Goal: Use online tool/utility: Utilize a website feature to perform a specific function

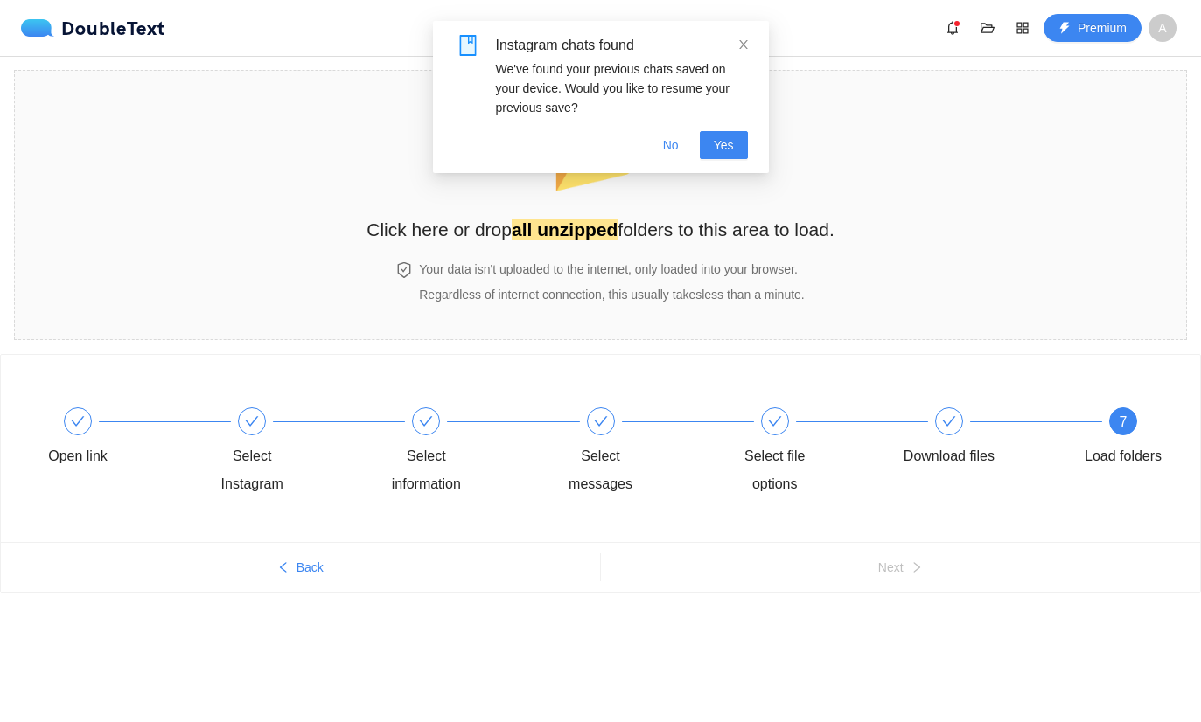
click at [726, 146] on span "Yes" at bounding box center [724, 145] width 20 height 19
click at [676, 139] on span "No" at bounding box center [671, 145] width 16 height 19
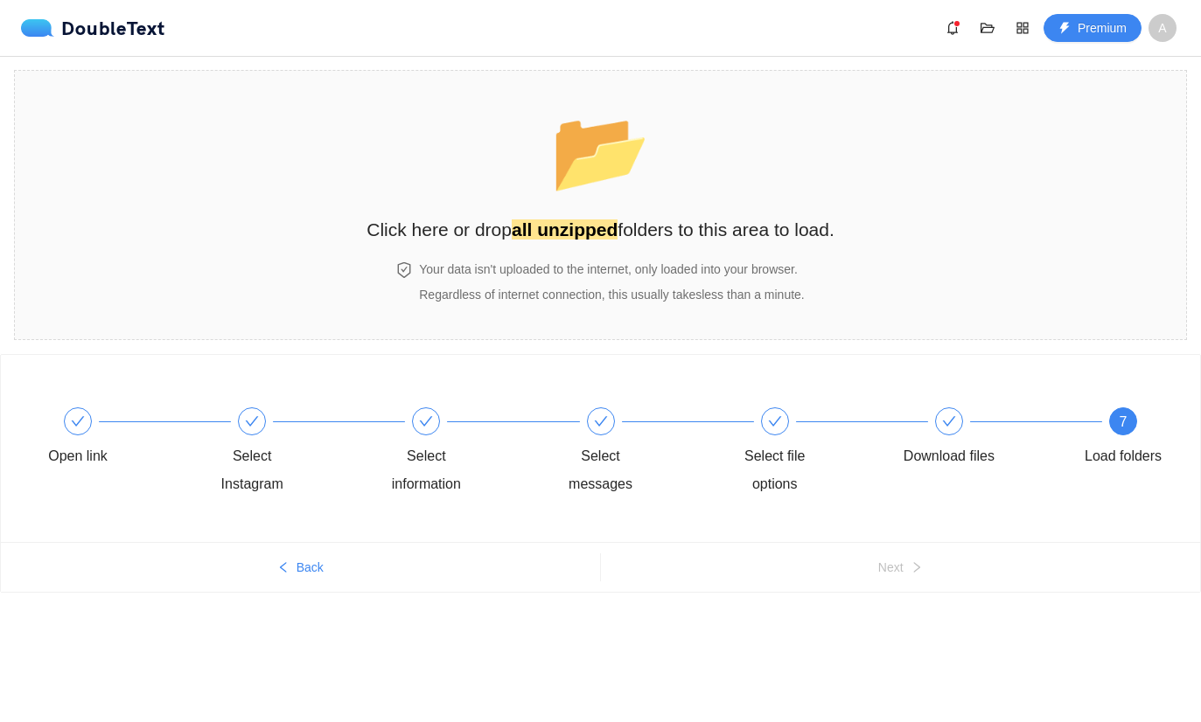
click at [959, 260] on section "📂 Click here or drop all unzipped folders to this area to load. Your data isn't…" at bounding box center [600, 205] width 1173 height 270
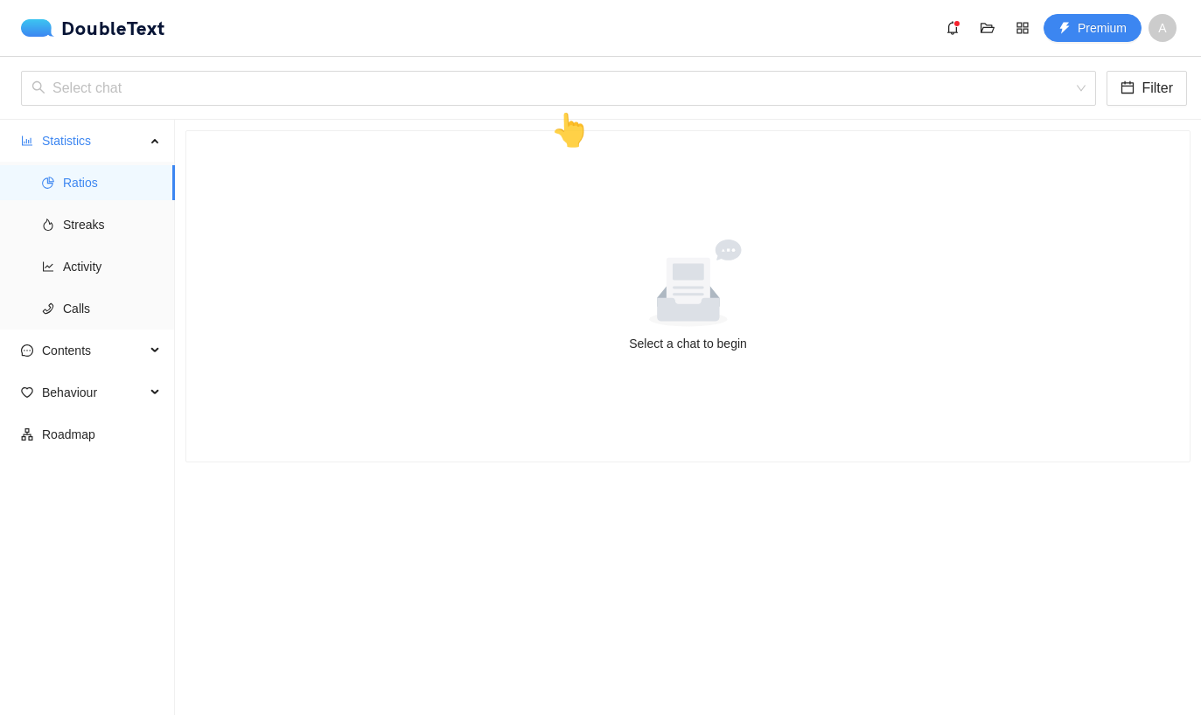
click at [309, 104] on input "search" at bounding box center [551, 88] width 1041 height 33
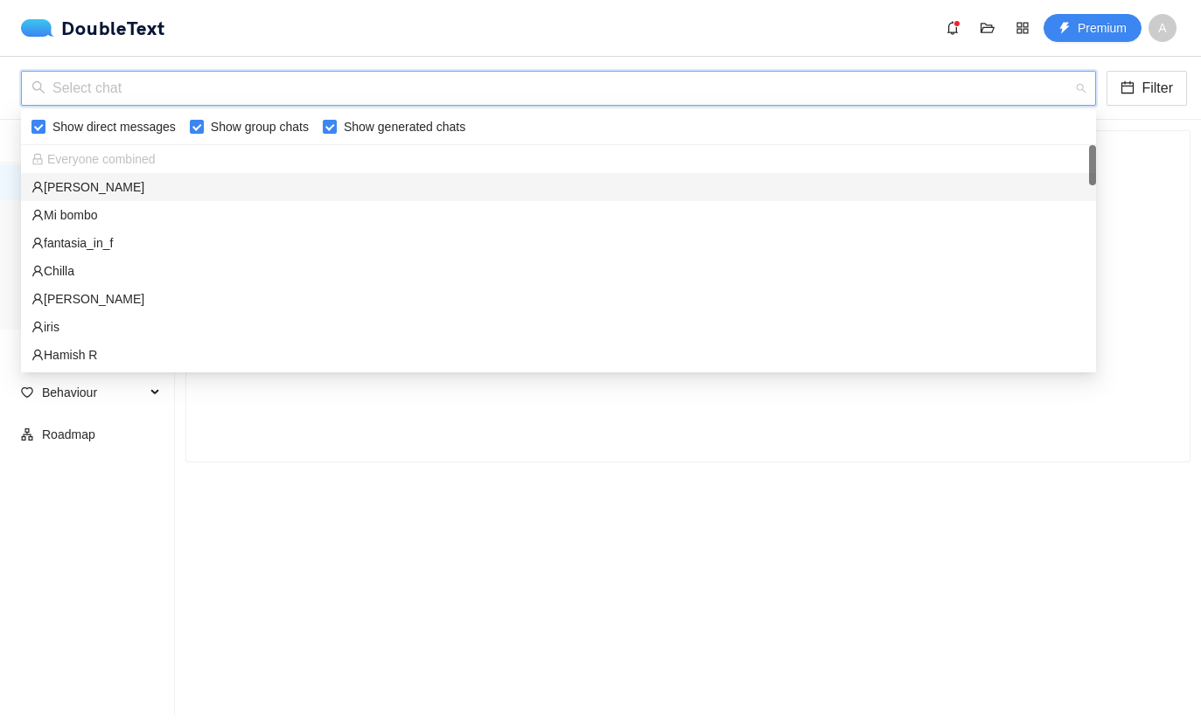
click at [218, 180] on div "[PERSON_NAME]" at bounding box center [558, 187] width 1054 height 19
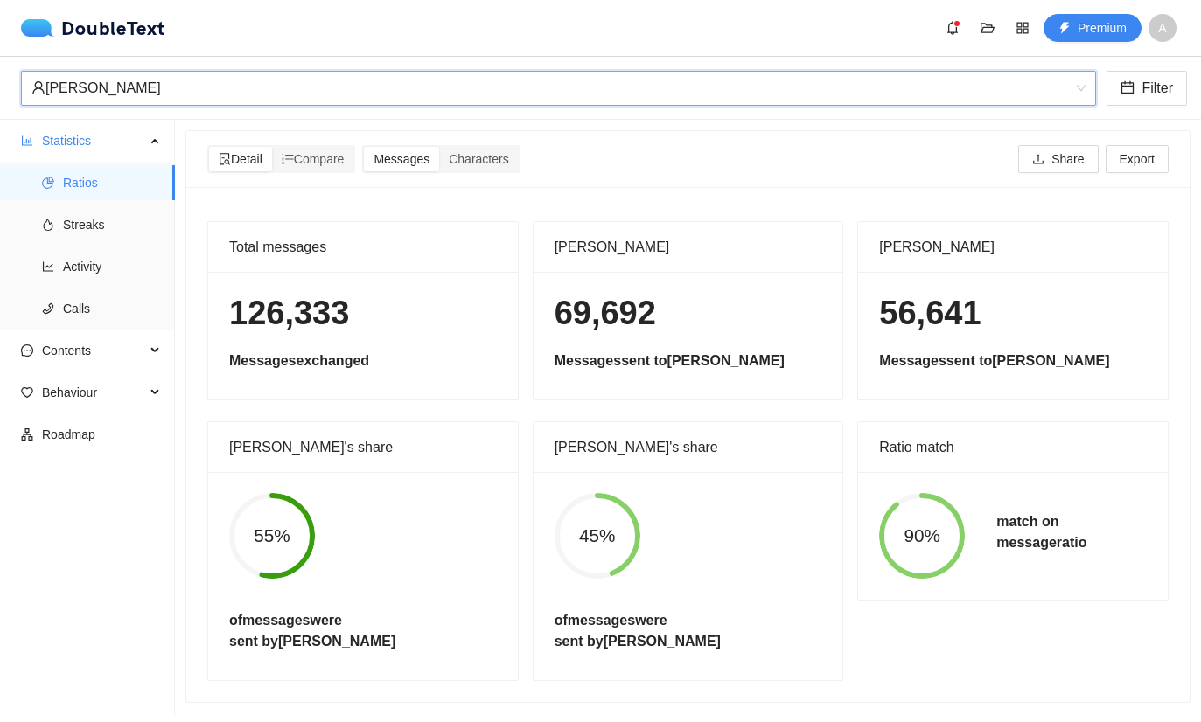
click at [1061, 101] on div "[PERSON_NAME]" at bounding box center [550, 88] width 1038 height 33
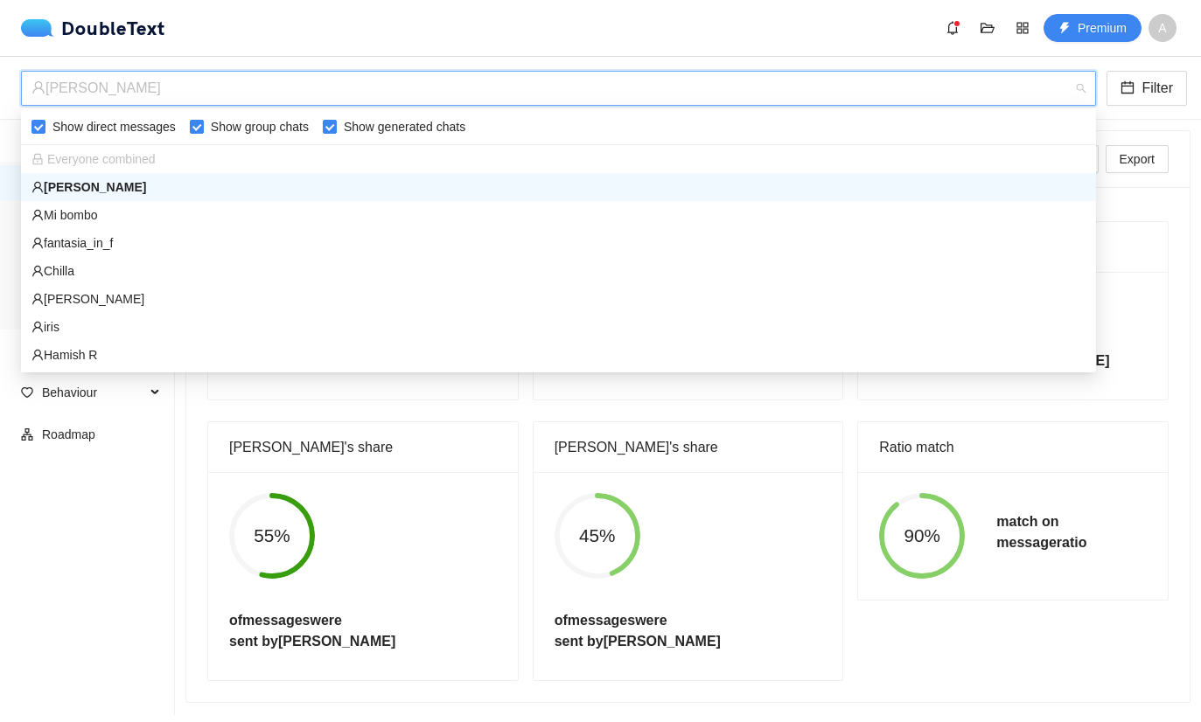
click at [978, 174] on div "[PERSON_NAME]" at bounding box center [558, 187] width 1075 height 28
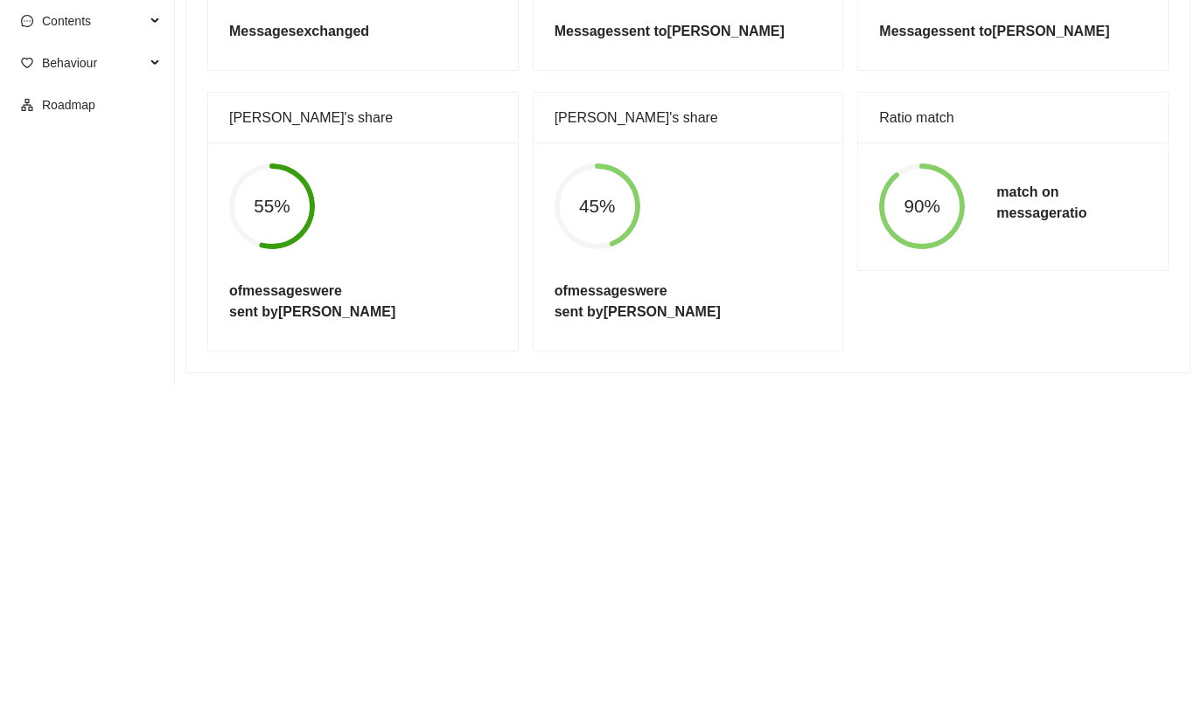
scroll to position [55, 0]
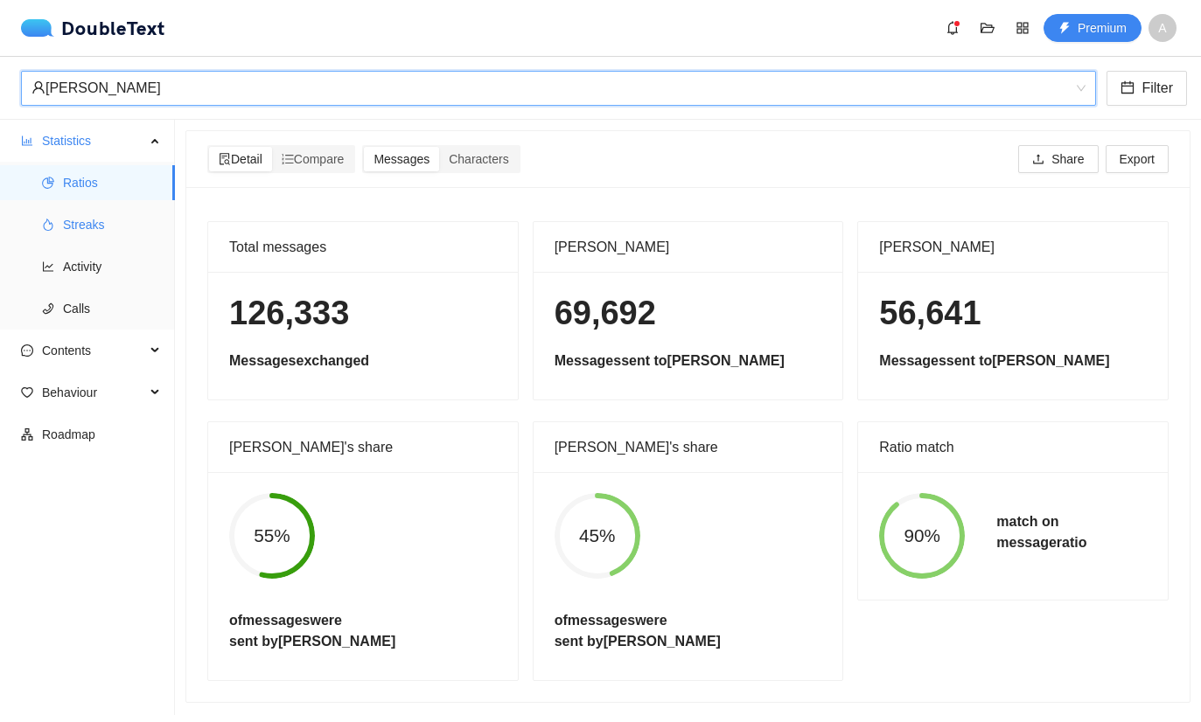
click at [127, 207] on span "Streaks" at bounding box center [112, 224] width 98 height 35
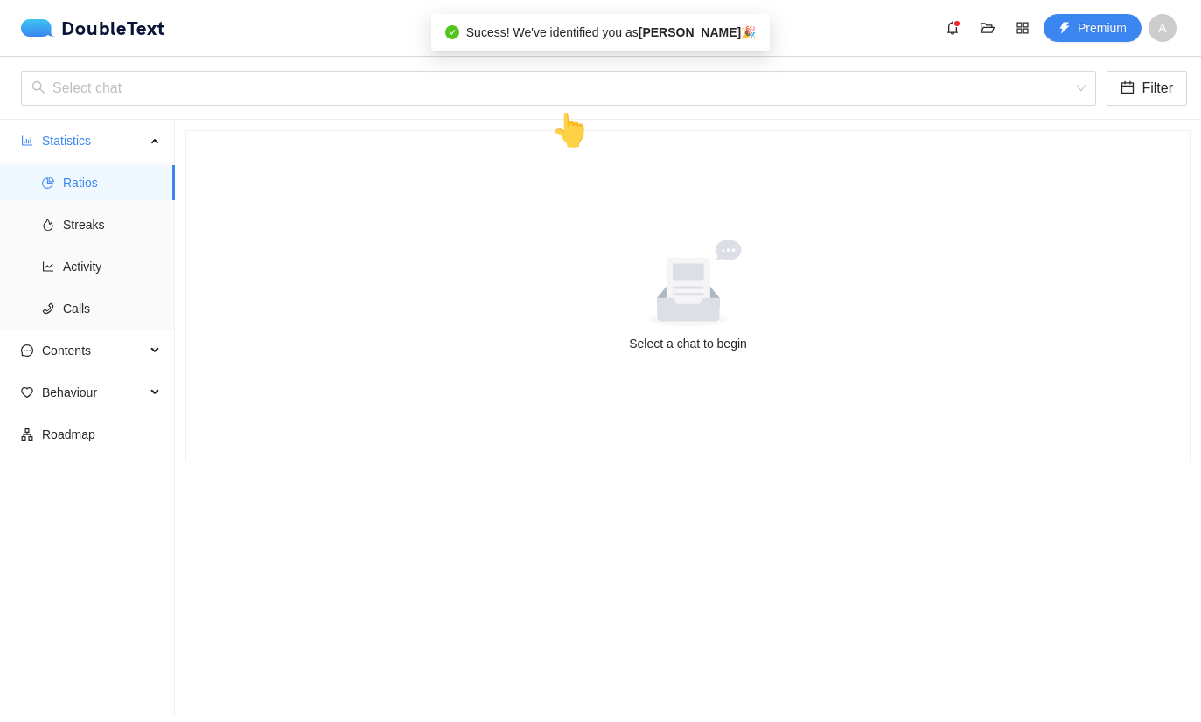
click at [427, 94] on input "search" at bounding box center [551, 88] width 1041 height 33
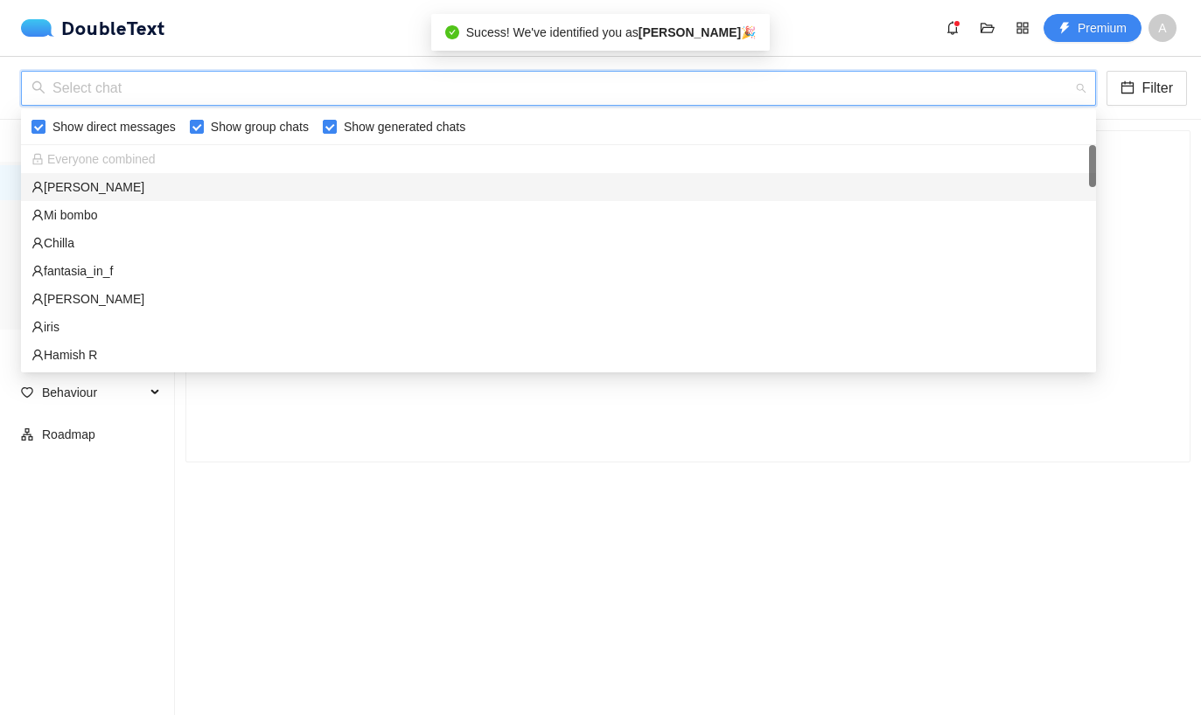
click at [318, 182] on div "Annabelle L" at bounding box center [558, 187] width 1054 height 19
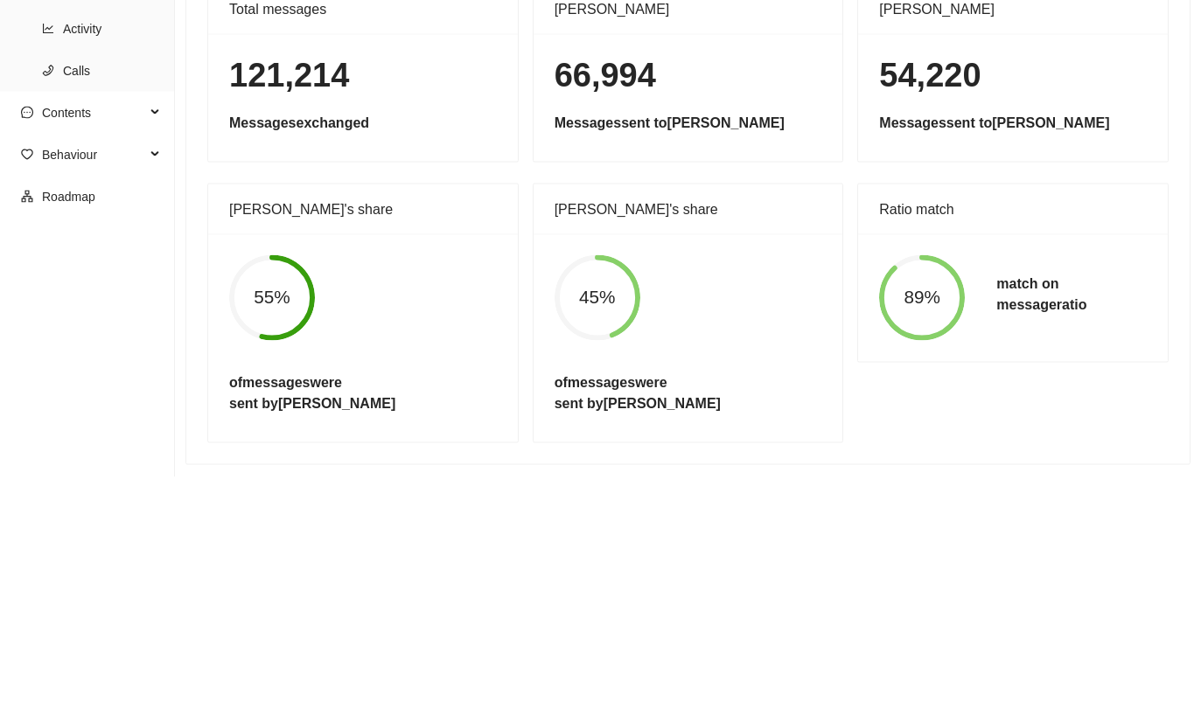
scroll to position [55, 0]
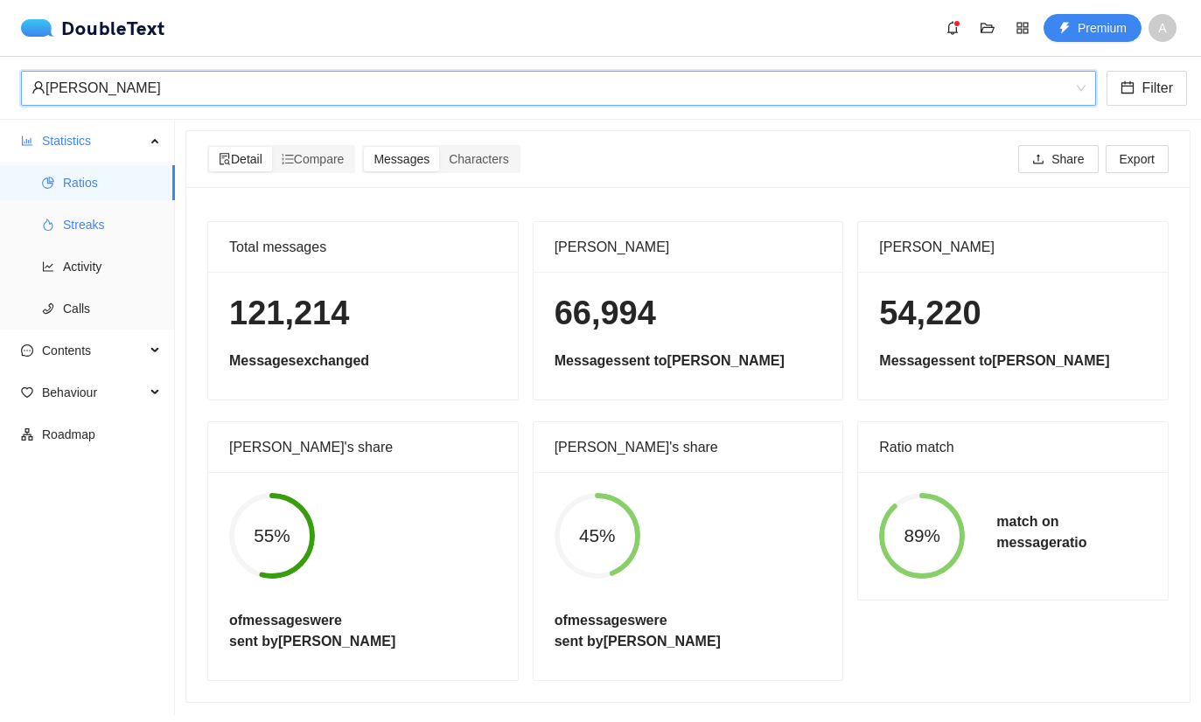
click at [131, 207] on span "Streaks" at bounding box center [112, 224] width 98 height 35
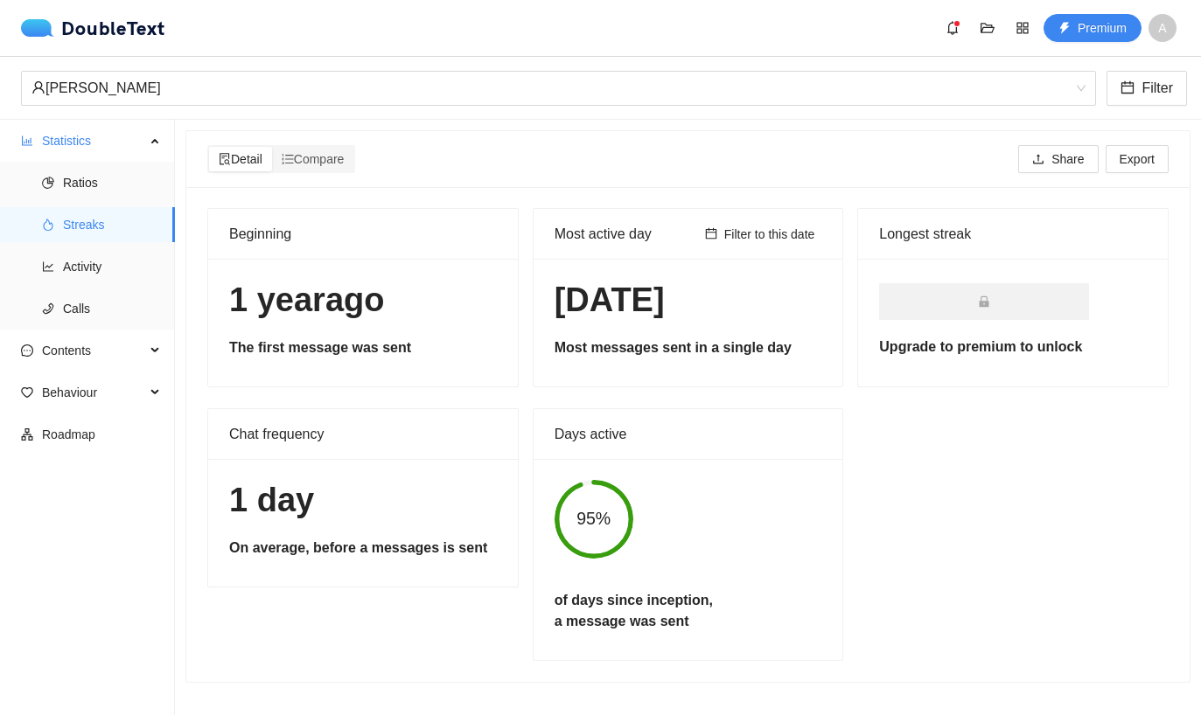
click at [280, 280] on h1 "1 year ago" at bounding box center [363, 300] width 268 height 41
click at [132, 249] on span "Activity" at bounding box center [112, 266] width 98 height 35
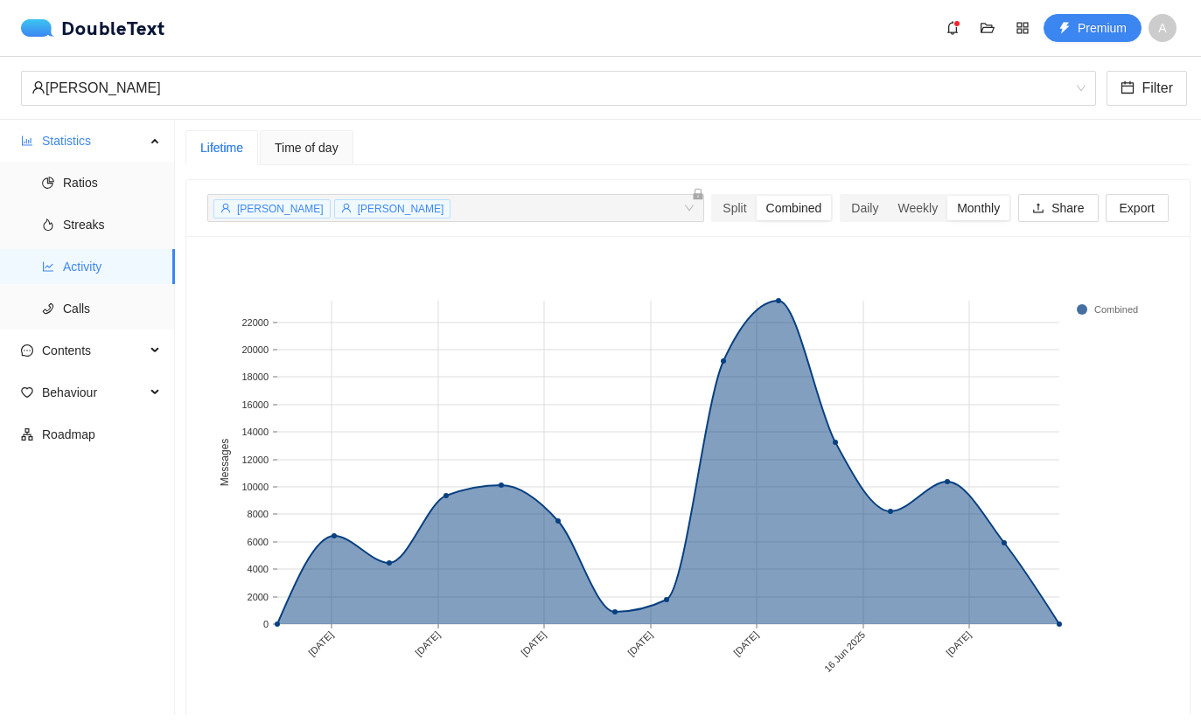
click at [286, 563] on rect at bounding box center [291, 463] width 29 height 324
click at [1059, 571] on rect at bounding box center [687, 475] width 961 height 437
click at [1048, 569] on rect at bounding box center [1046, 463] width 28 height 324
click at [1014, 475] on rect at bounding box center [1004, 463] width 56 height 324
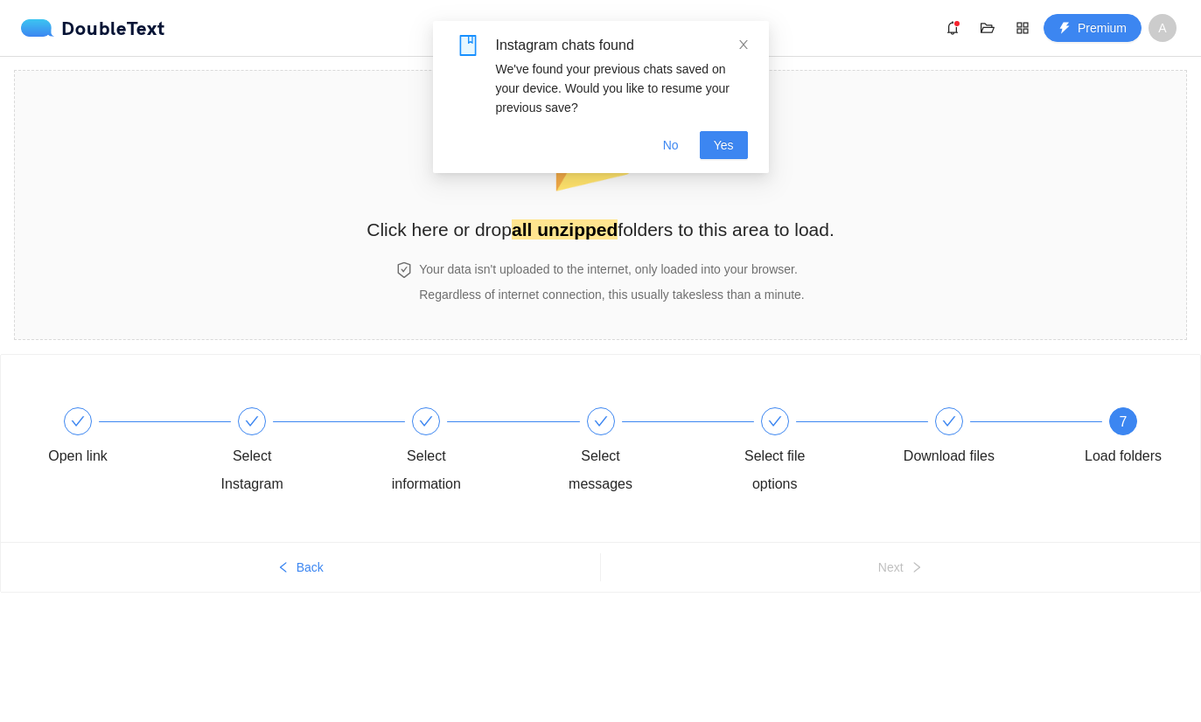
click at [560, 279] on div "Your data isn't uploaded to the internet, only loaded into your browser. Regard…" at bounding box center [611, 282] width 392 height 45
click at [685, 136] on button "No" at bounding box center [671, 145] width 44 height 28
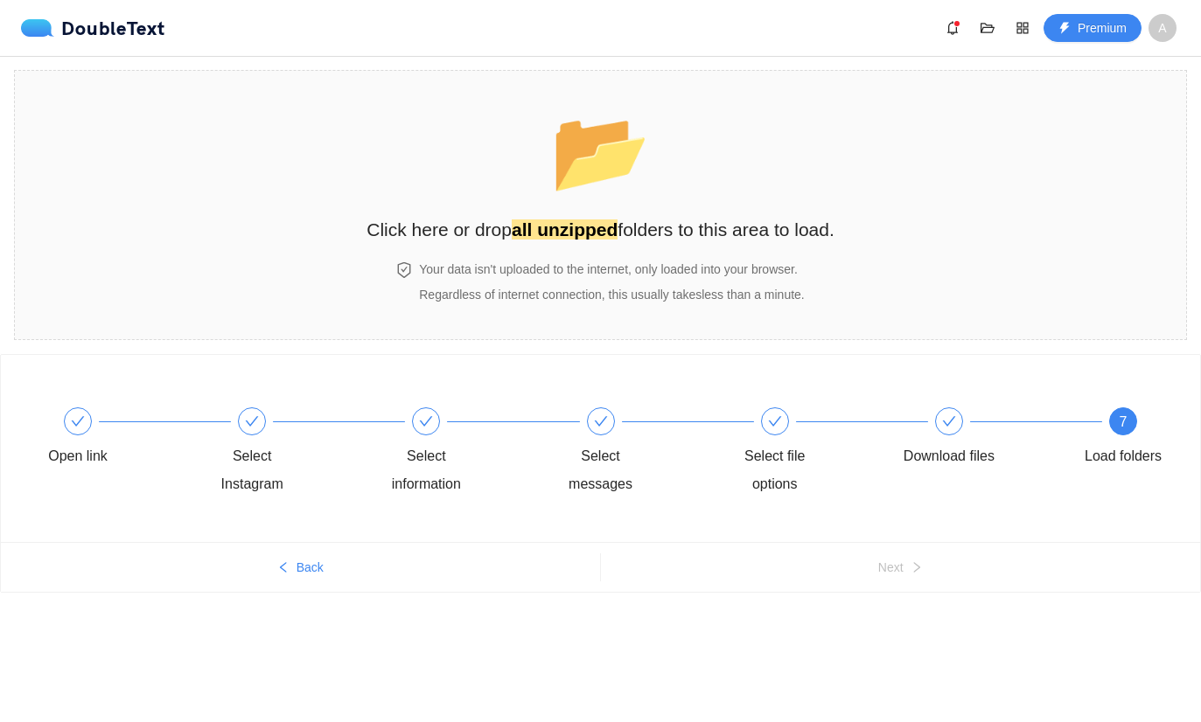
click at [638, 196] on span "📂" at bounding box center [600, 151] width 101 height 89
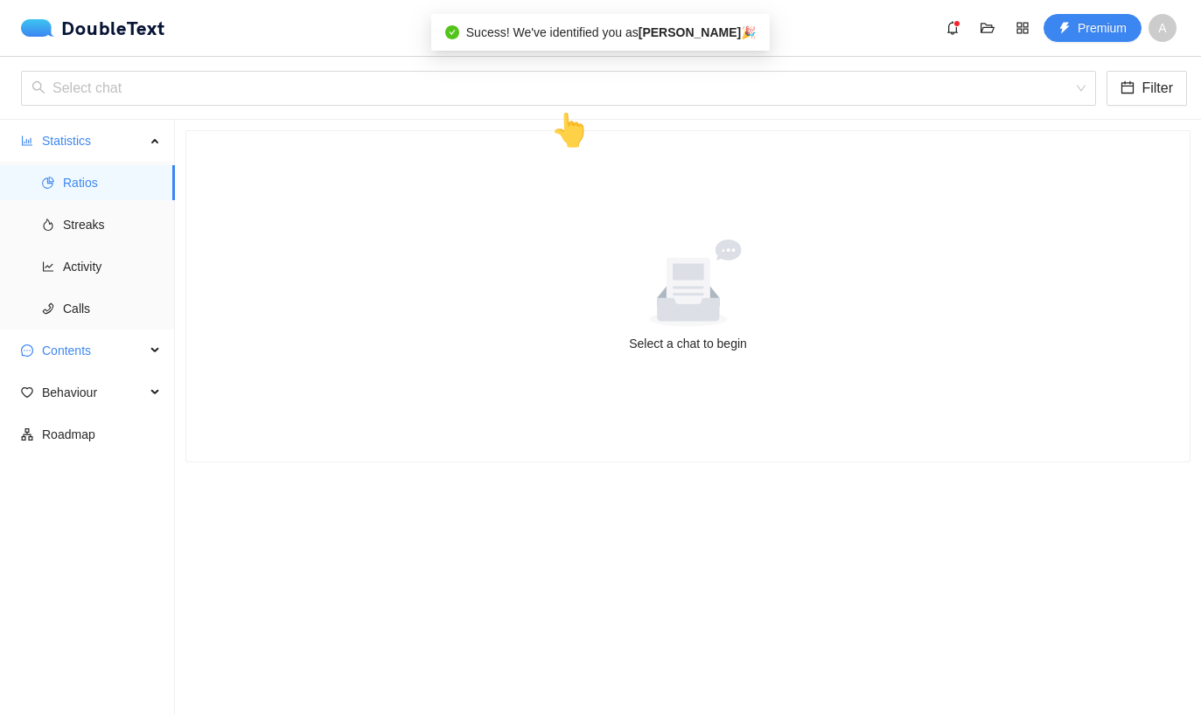
click at [55, 345] on span "Contents" at bounding box center [93, 350] width 103 height 35
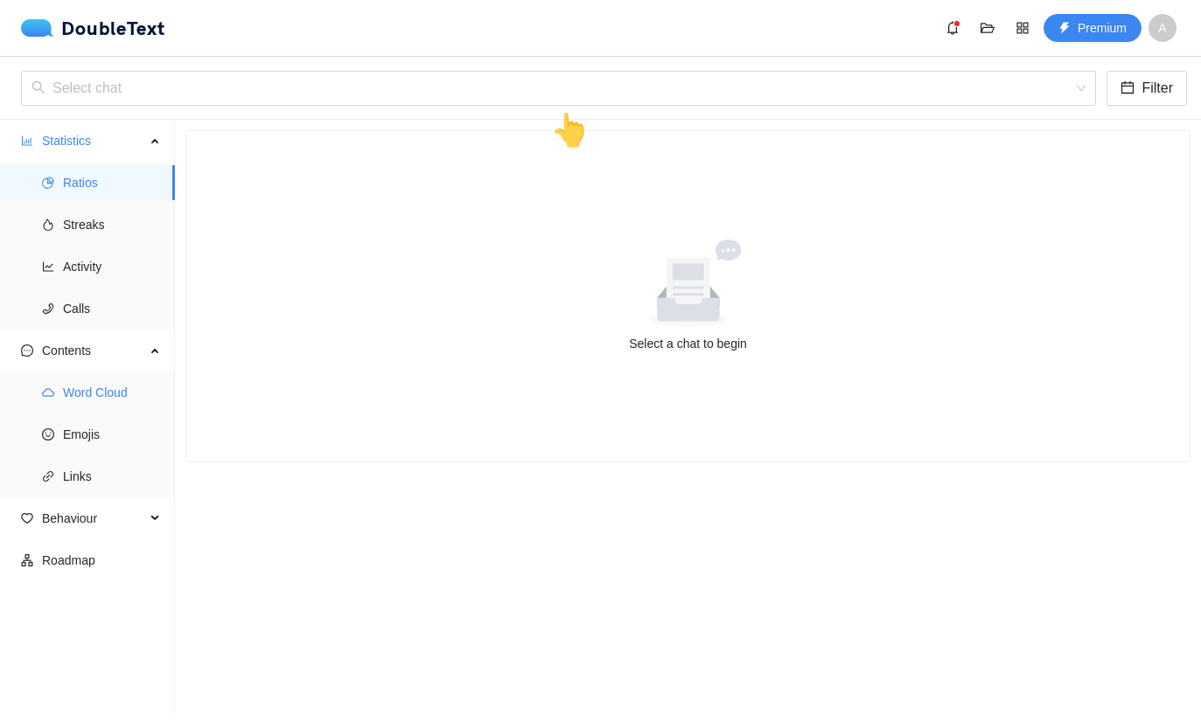
click at [63, 381] on span "Word Cloud" at bounding box center [112, 392] width 98 height 35
click at [80, 379] on span "Word Cloud" at bounding box center [112, 392] width 98 height 35
click at [744, 87] on input "search" at bounding box center [551, 88] width 1041 height 33
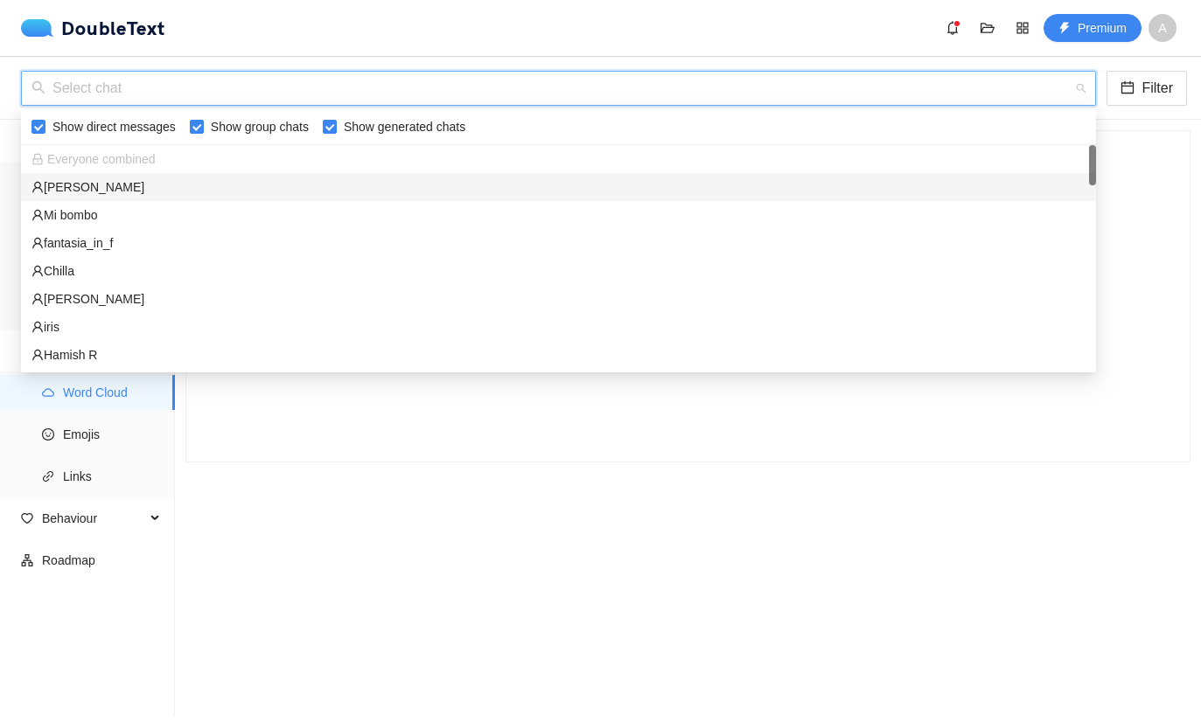
click at [42, 173] on div "[PERSON_NAME]" at bounding box center [558, 187] width 1075 height 28
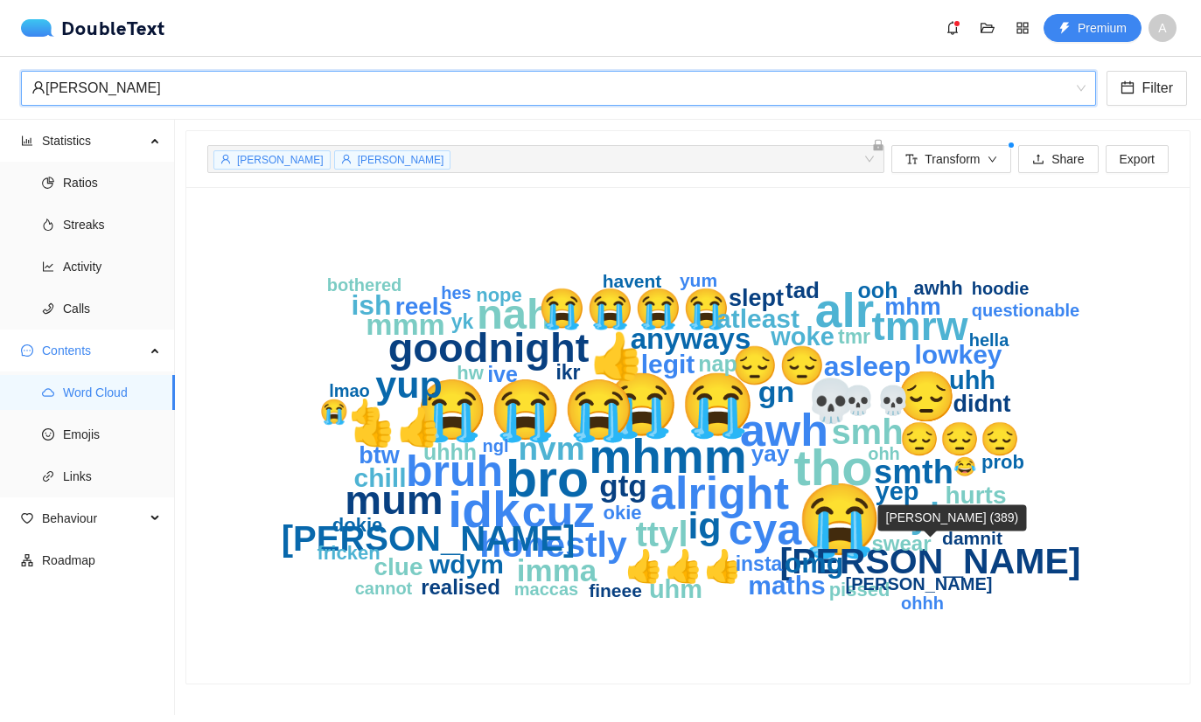
click at [940, 561] on text "[PERSON_NAME]" at bounding box center [930, 561] width 301 height 40
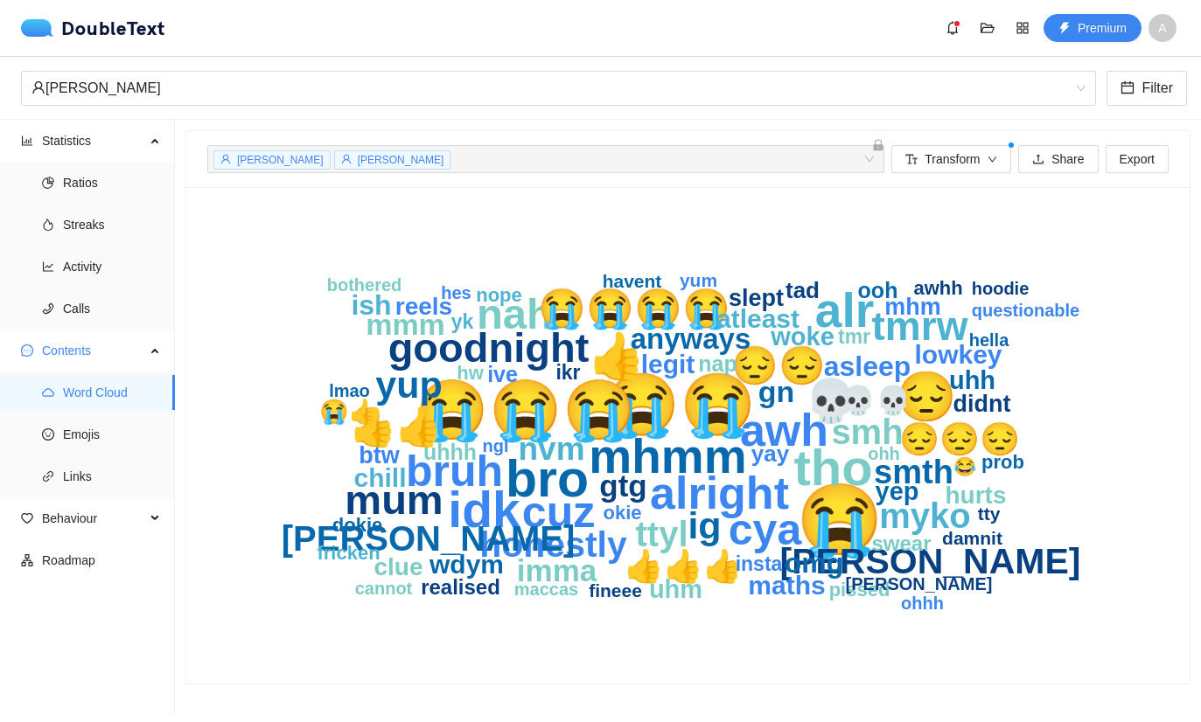
click at [964, 563] on text "[PERSON_NAME]" at bounding box center [930, 561] width 301 height 40
click at [945, 571] on text "[PERSON_NAME]" at bounding box center [930, 561] width 301 height 40
click at [940, 566] on text "[PERSON_NAME]" at bounding box center [930, 561] width 301 height 40
click at [990, 615] on icon "😭 😭😭 😭😭😭 bro tho idk 😔 mhmm alr alright awh 👍 bruh cya cuz nah 💀 mum goodnight …" at bounding box center [687, 435] width 961 height 455
click at [964, 576] on text "[PERSON_NAME]" at bounding box center [930, 561] width 301 height 40
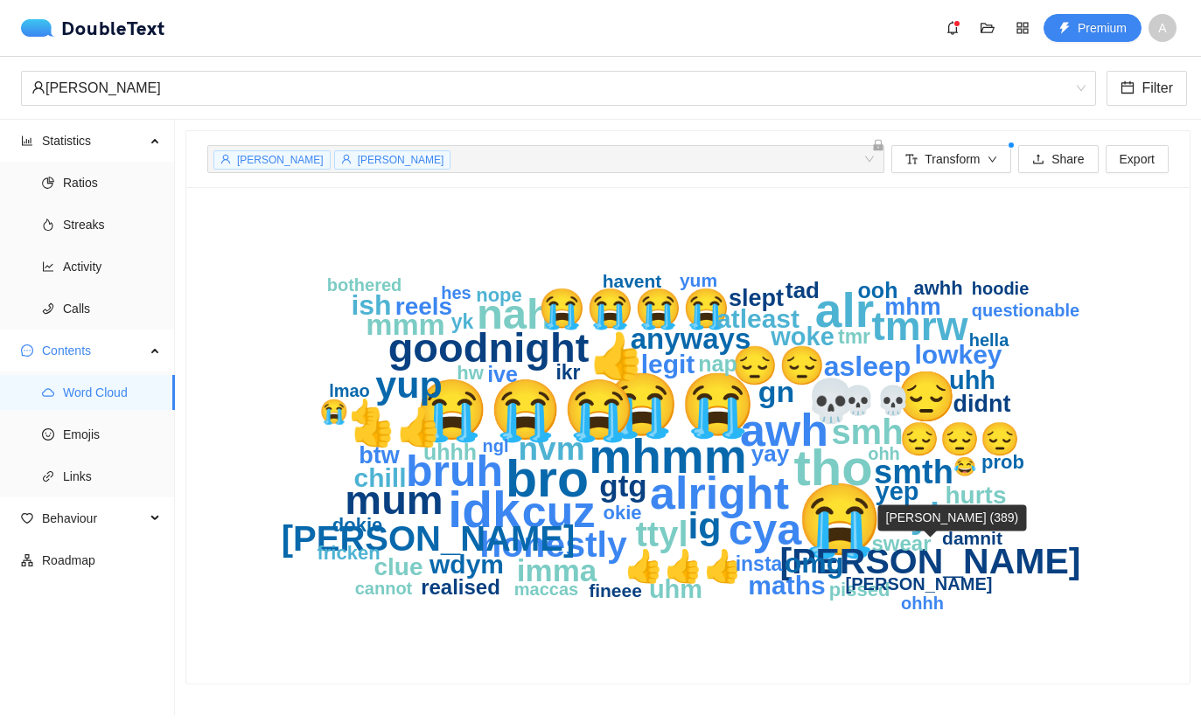
click at [971, 519] on text "myko" at bounding box center [925, 516] width 92 height 38
click at [978, 568] on text "[PERSON_NAME]" at bounding box center [930, 561] width 301 height 40
click at [967, 521] on text "myko" at bounding box center [925, 516] width 92 height 38
click at [974, 560] on text "[PERSON_NAME]" at bounding box center [930, 561] width 301 height 40
click at [723, 414] on text "😭😭" at bounding box center [679, 405] width 153 height 73
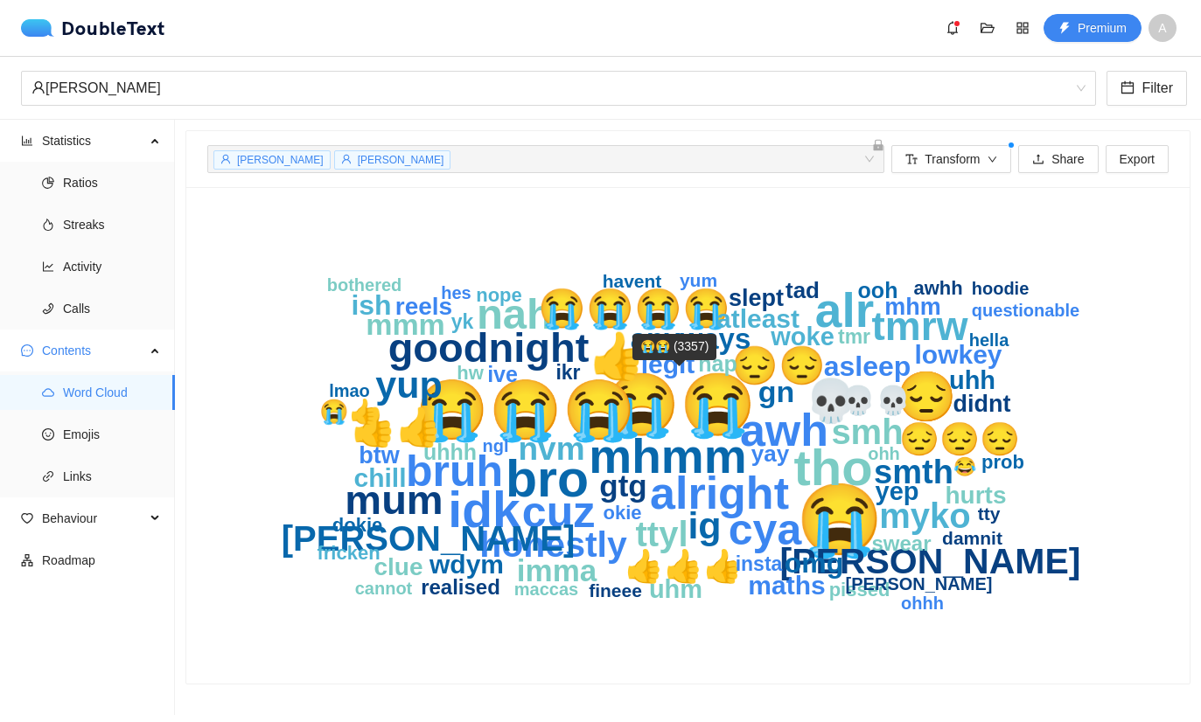
click at [553, 422] on text "😭😭😭" at bounding box center [525, 410] width 220 height 70
click at [708, 412] on text "😭😭" at bounding box center [679, 405] width 153 height 73
click at [871, 530] on text "😭" at bounding box center [839, 519] width 87 height 83
click at [935, 379] on text "😔" at bounding box center [925, 397] width 61 height 58
click at [53, 427] on li "Emojis" at bounding box center [87, 434] width 175 height 35
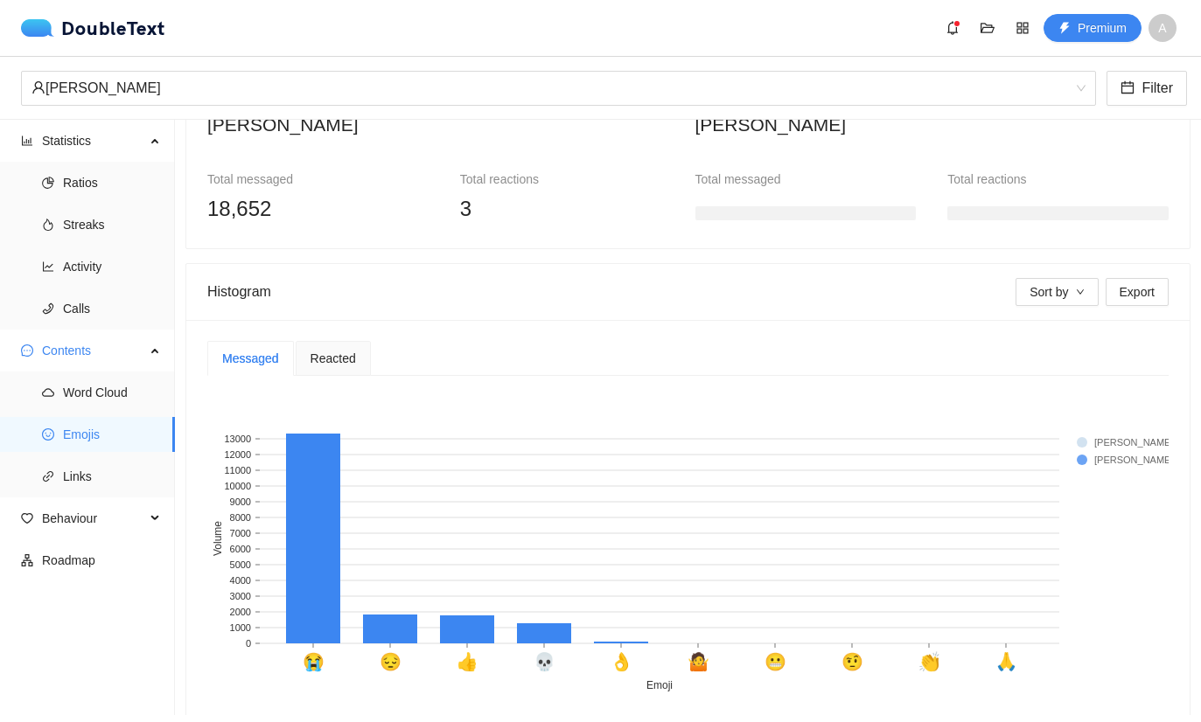
scroll to position [55, 0]
click at [1001, 590] on rect at bounding box center [687, 543] width 961 height 306
click at [73, 459] on span "Links" at bounding box center [112, 476] width 98 height 35
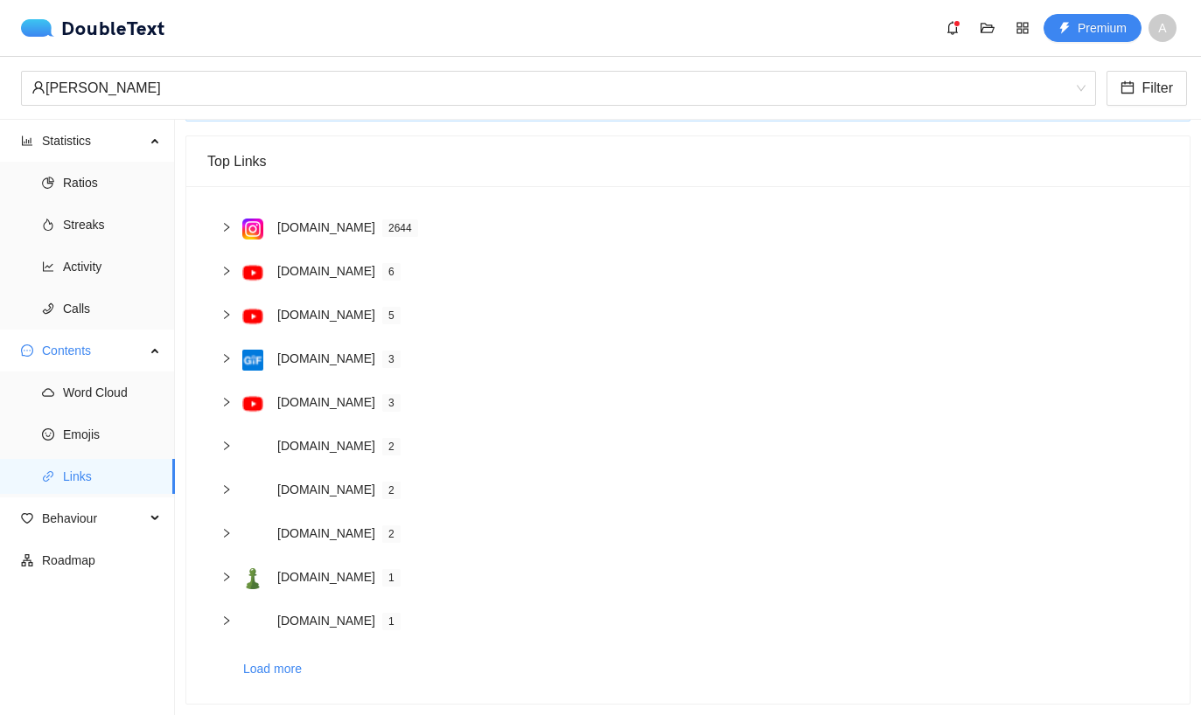
scroll to position [28, 0]
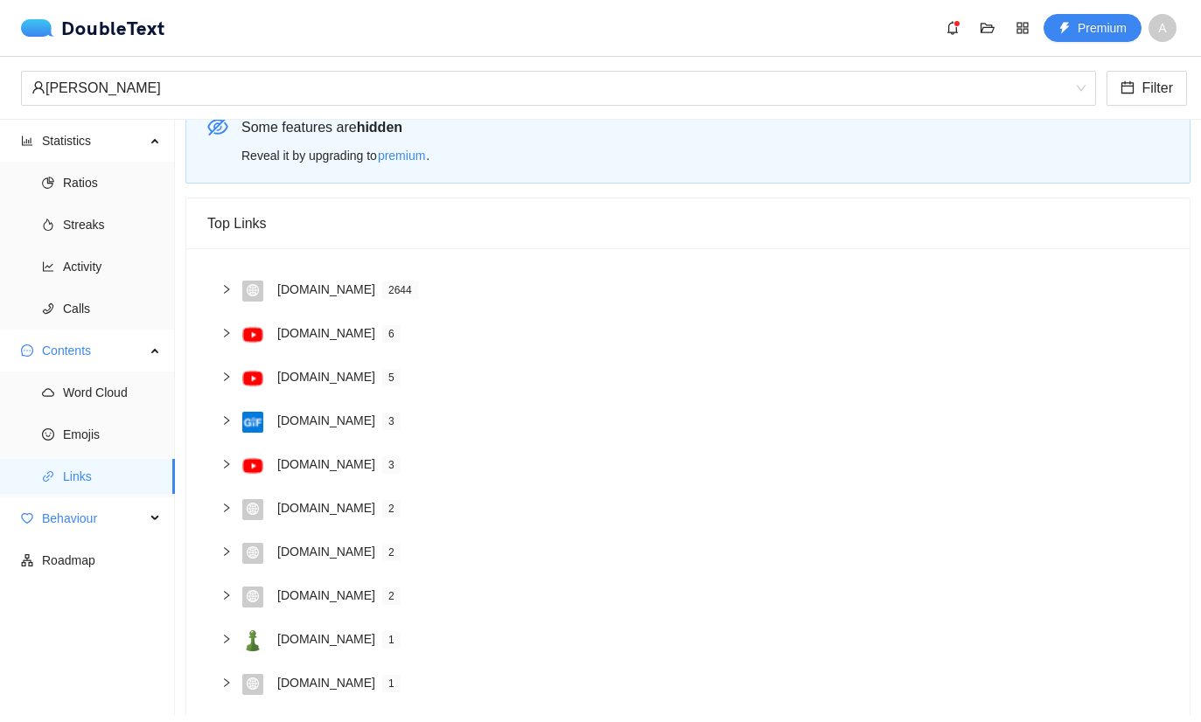
click at [45, 501] on span "Behaviour" at bounding box center [93, 518] width 103 height 35
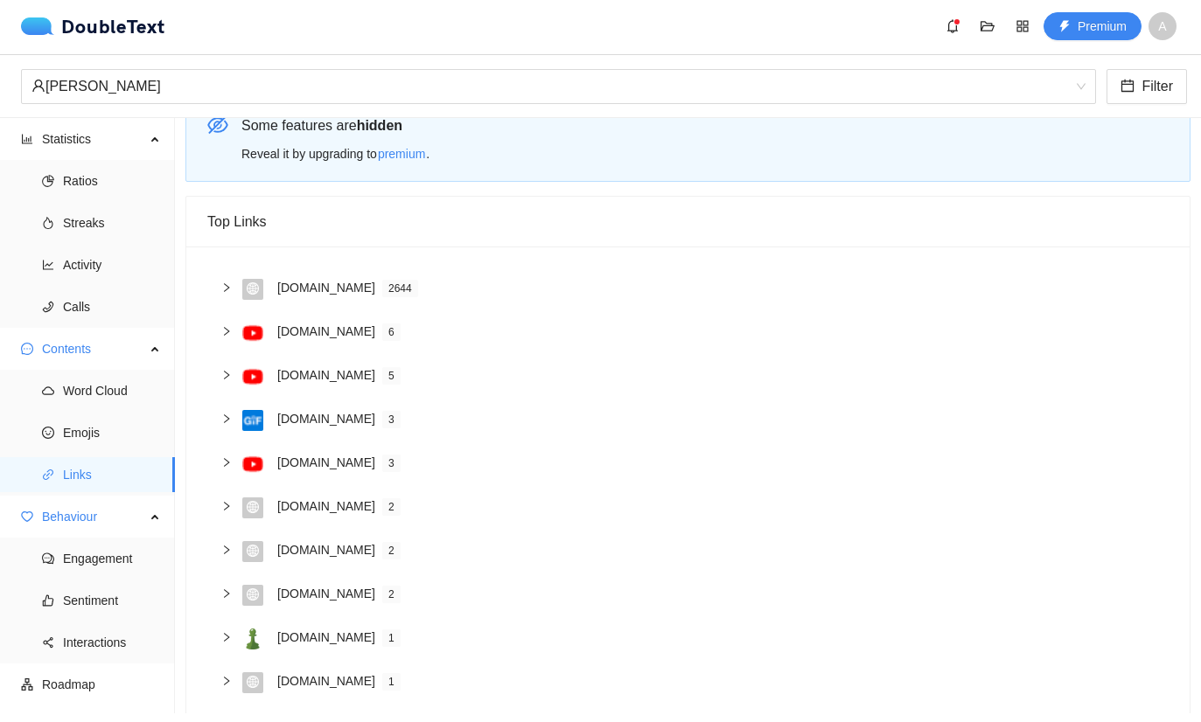
scroll to position [55, 0]
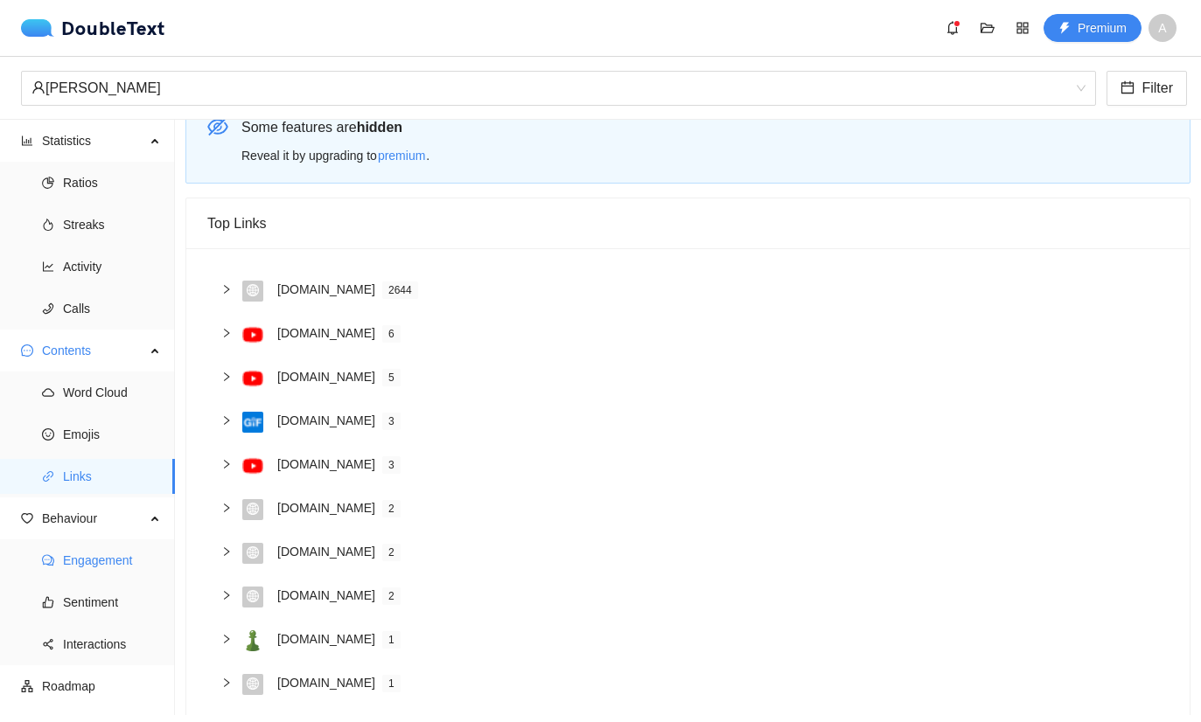
click at [63, 543] on span "Engagement" at bounding box center [112, 560] width 98 height 35
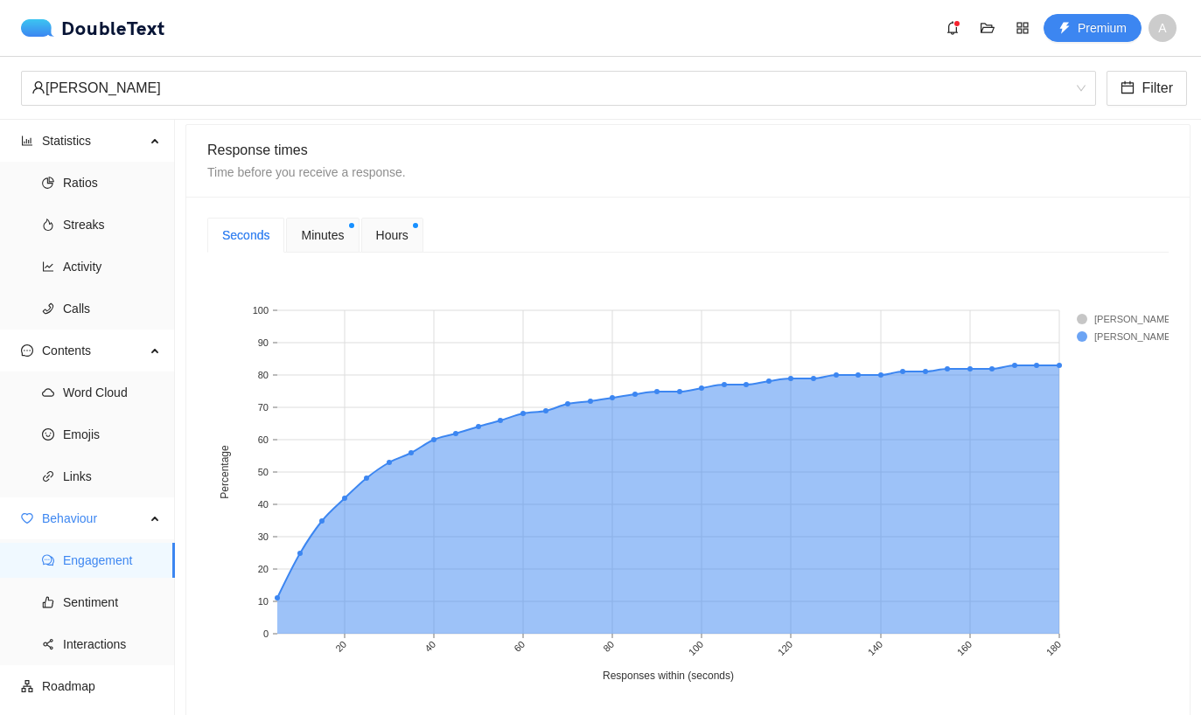
scroll to position [659, 0]
click at [1048, 310] on rect at bounding box center [1053, 472] width 11 height 324
click at [1104, 303] on rect at bounding box center [687, 484] width 961 height 437
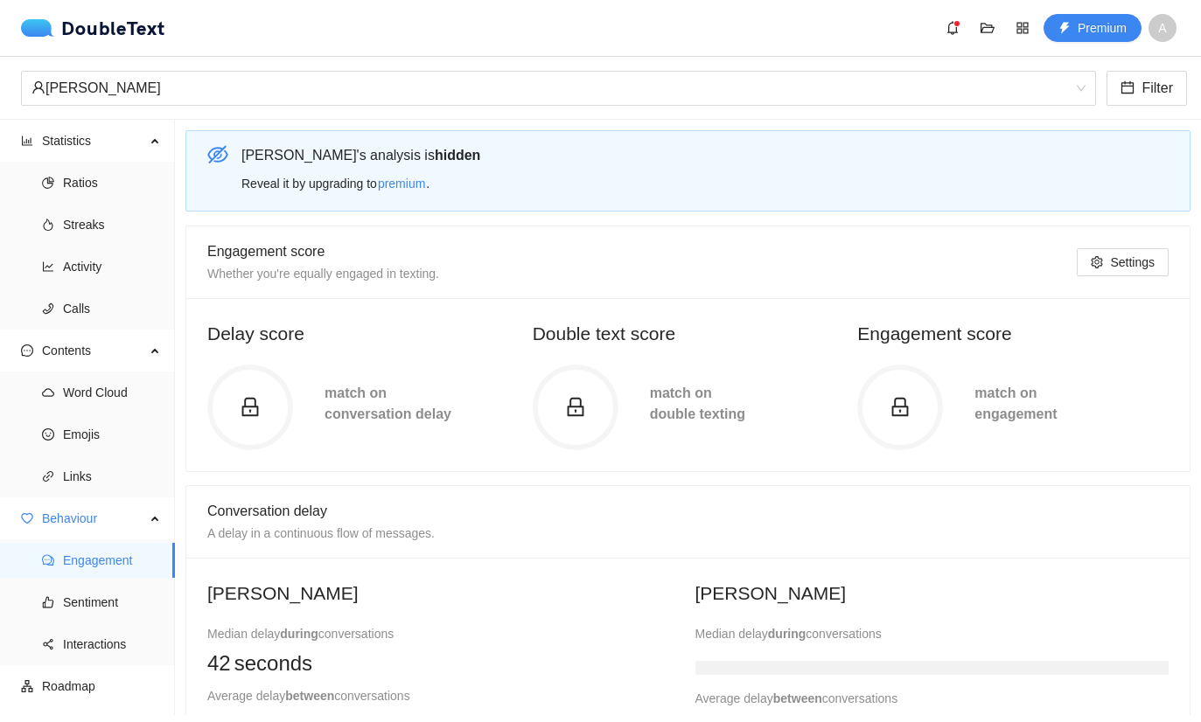
scroll to position [0, 0]
click at [60, 585] on li "Sentiment" at bounding box center [87, 602] width 175 height 35
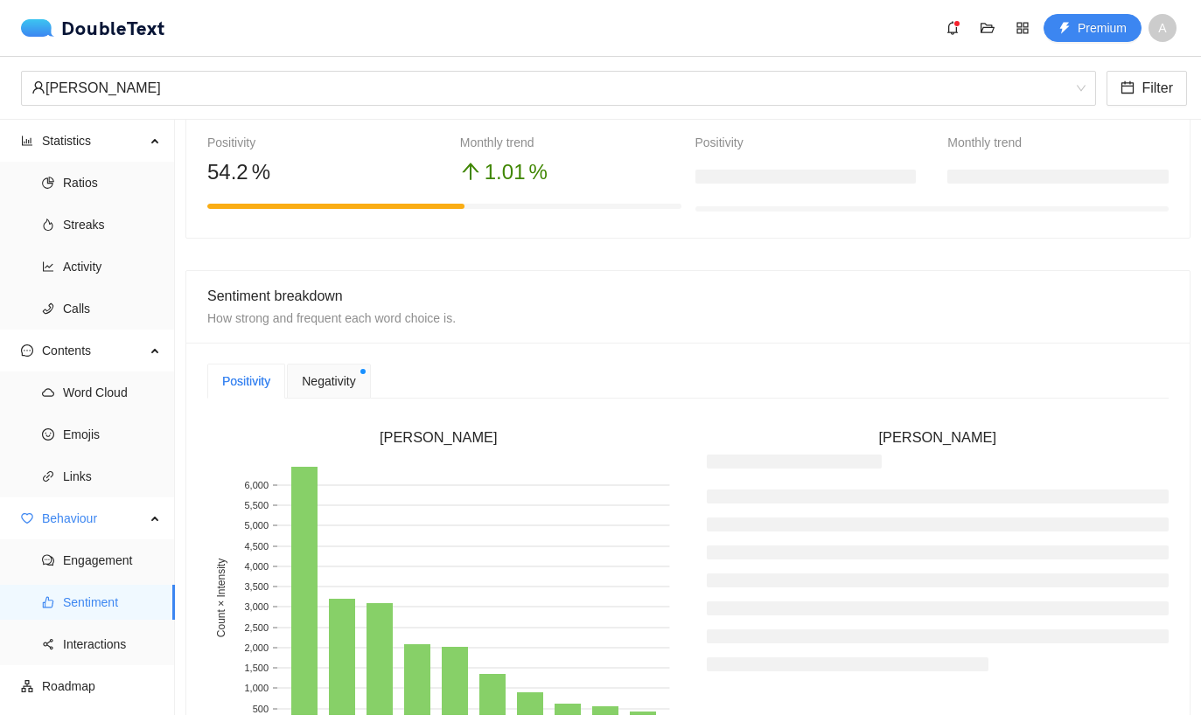
scroll to position [247, 0]
click at [355, 371] on span "Negativity" at bounding box center [328, 380] width 53 height 19
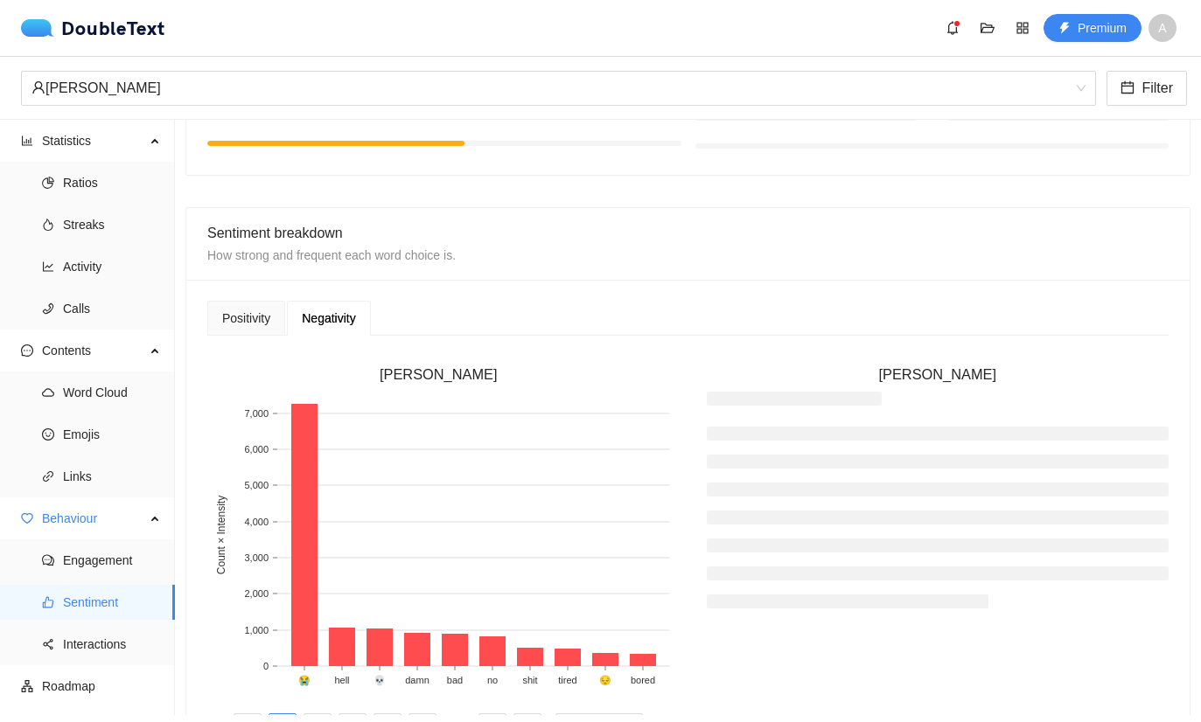
scroll to position [317, 0]
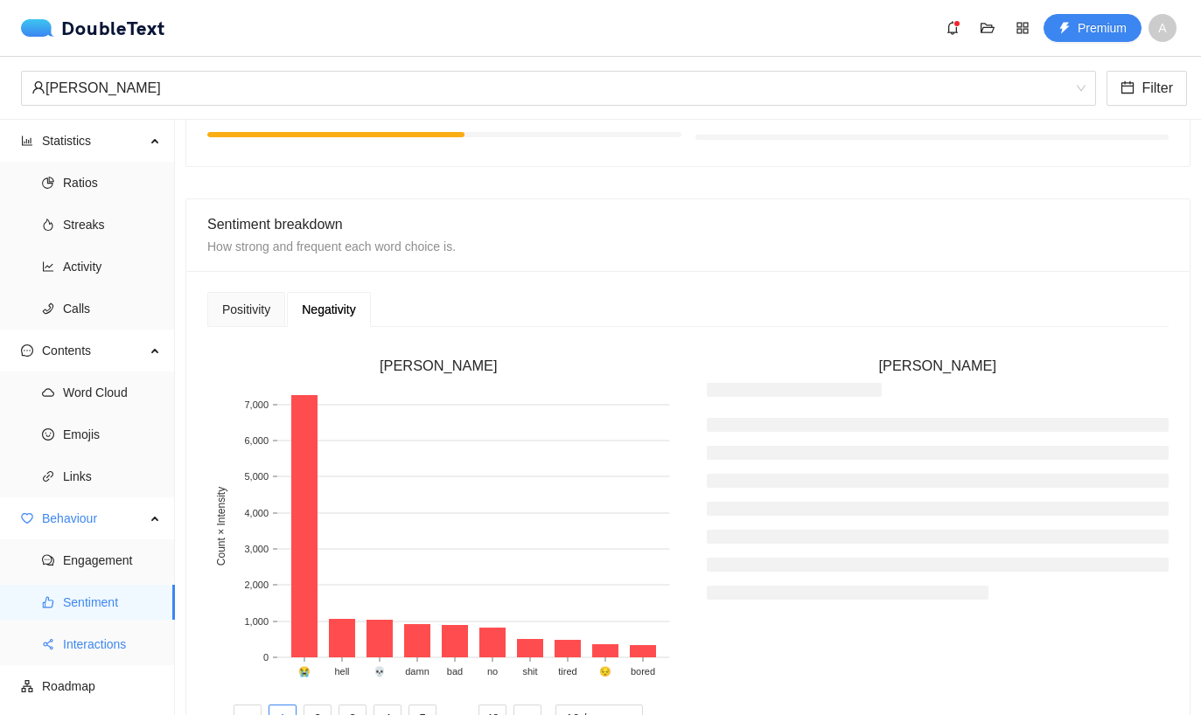
click at [75, 627] on span "Interactions" at bounding box center [112, 644] width 98 height 35
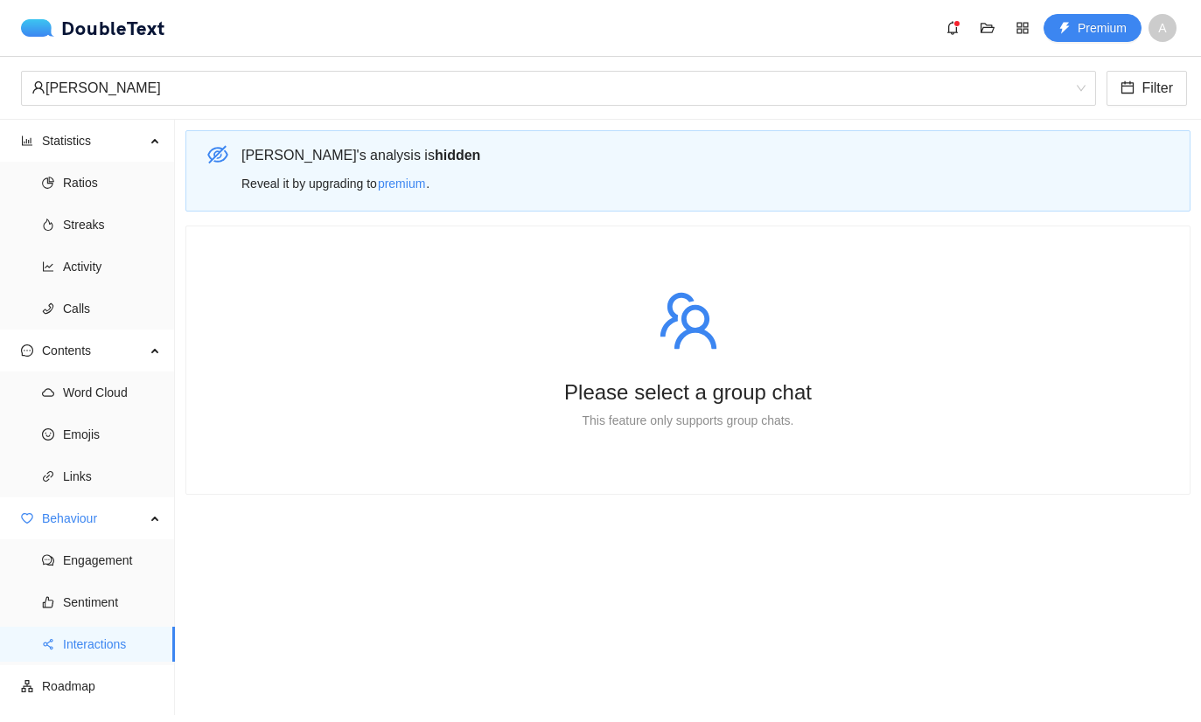
click at [41, 669] on li "Roadmap" at bounding box center [87, 686] width 175 height 35
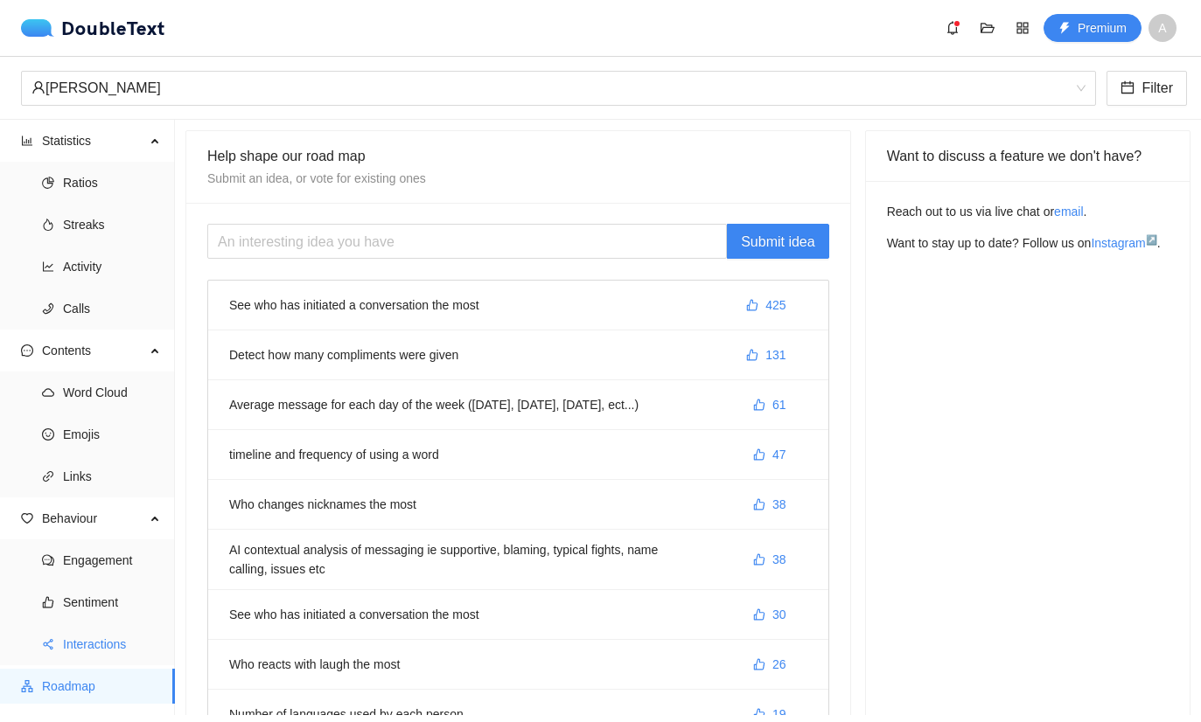
click at [58, 627] on li "Interactions" at bounding box center [87, 644] width 175 height 35
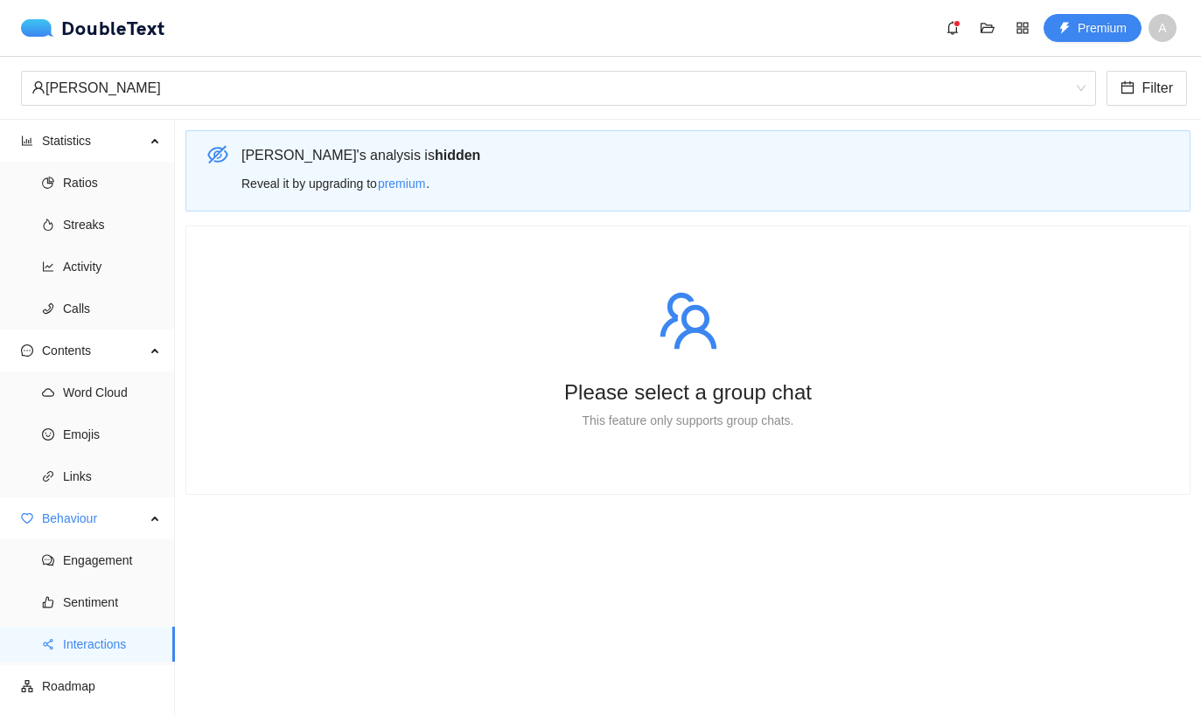
click at [748, 300] on div "Please select a group chat This feature only supports group chats." at bounding box center [687, 360] width 961 height 226
click at [733, 289] on div at bounding box center [687, 320] width 905 height 63
click at [42, 222] on icon "fire" at bounding box center [48, 225] width 12 height 12
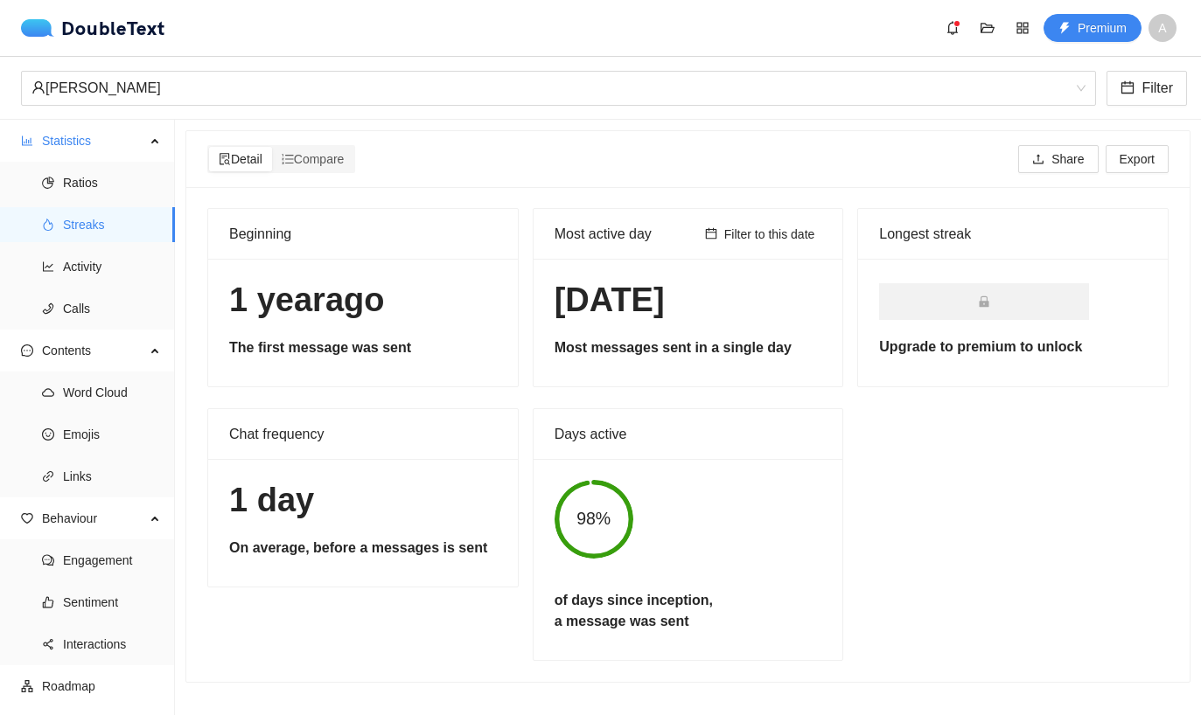
click at [44, 178] on icon "pie-chart" at bounding box center [48, 183] width 12 height 12
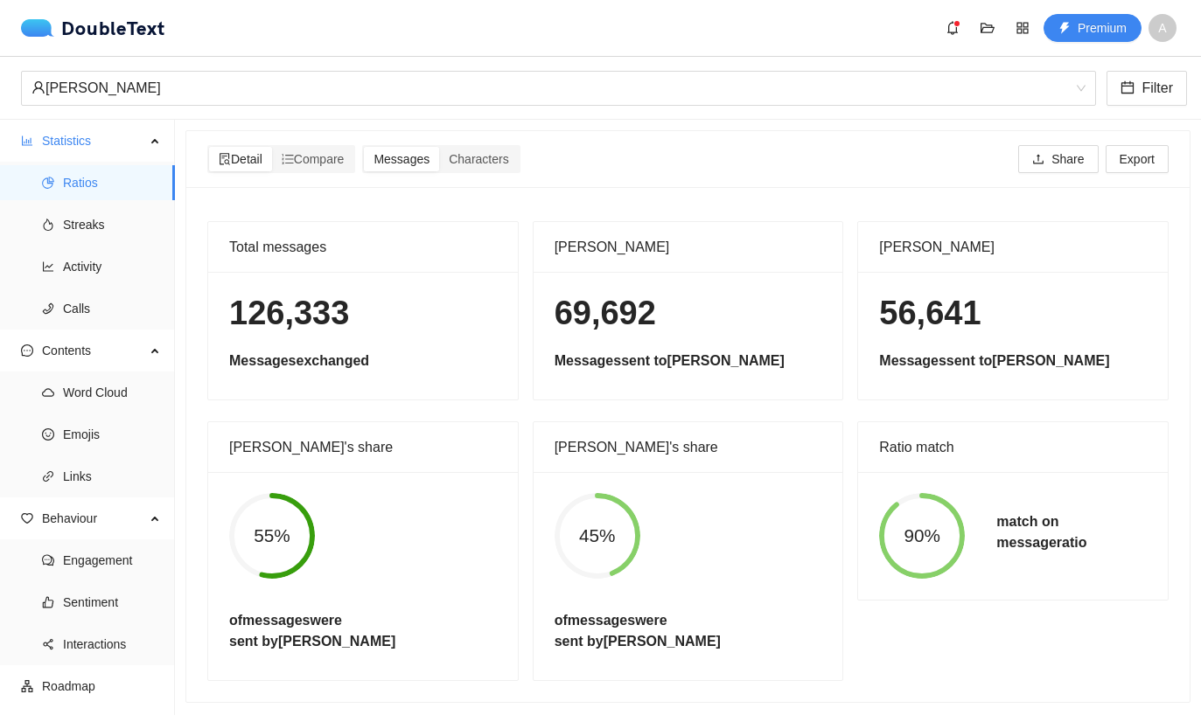
click at [486, 164] on span "Characters" at bounding box center [478, 159] width 59 height 14
click at [439, 147] on input "Characters" at bounding box center [439, 147] width 0 height 0
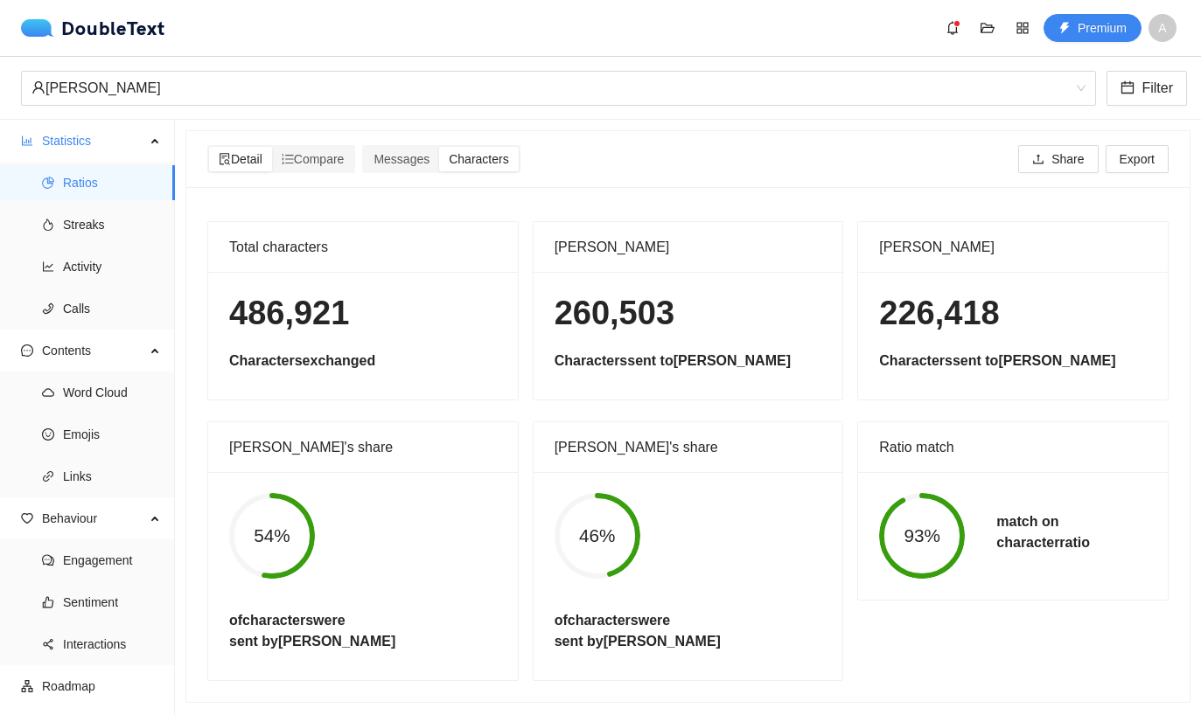
click at [345, 157] on span "Compare" at bounding box center [313, 159] width 63 height 14
click at [272, 147] on input "Compare" at bounding box center [272, 147] width 0 height 0
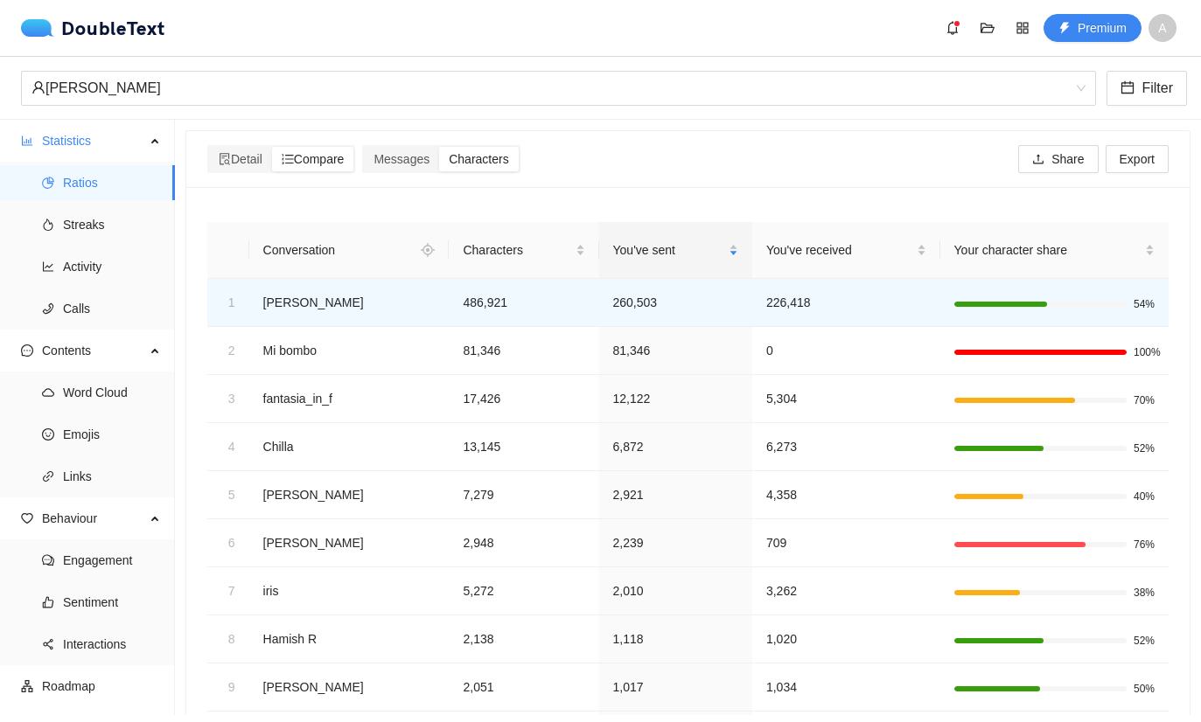
scroll to position [16, 0]
